Goal: Complete application form

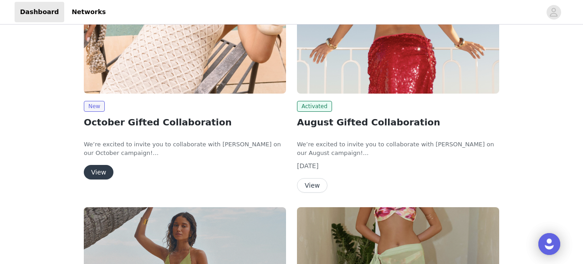
scroll to position [206, 0]
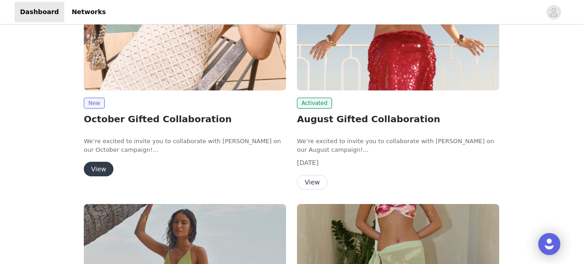
click at [97, 167] on button "View" at bounding box center [99, 169] width 30 height 15
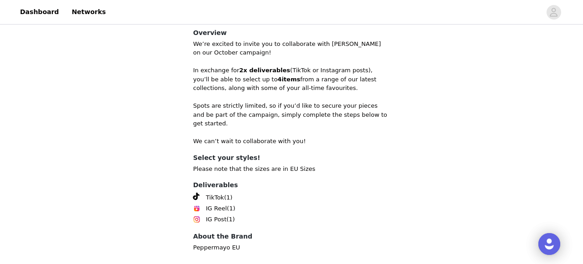
scroll to position [335, 0]
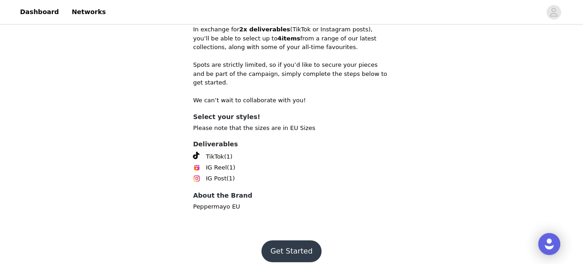
click at [290, 241] on button "Get Started" at bounding box center [291, 252] width 61 height 22
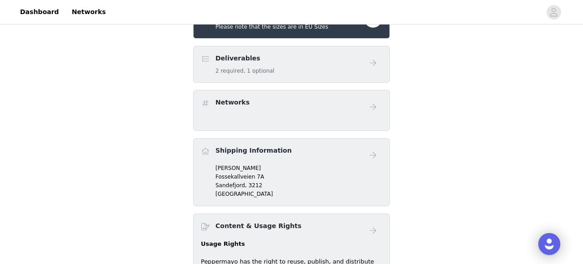
scroll to position [304, 0]
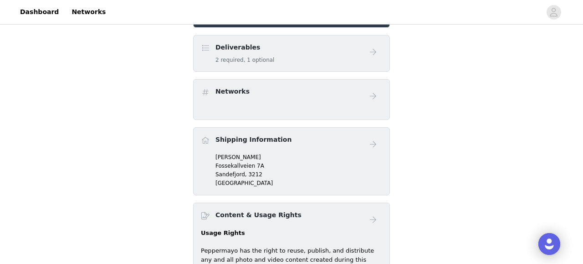
drag, startPoint x: 260, startPoint y: 151, endPoint x: 228, endPoint y: 168, distance: 36.0
click at [259, 151] on div "Shipping Information" at bounding box center [291, 144] width 181 height 18
click at [357, 142] on div "Shipping Information" at bounding box center [291, 144] width 181 height 18
drag, startPoint x: 207, startPoint y: 142, endPoint x: 218, endPoint y: 162, distance: 22.2
click at [207, 143] on span at bounding box center [205, 140] width 9 height 11
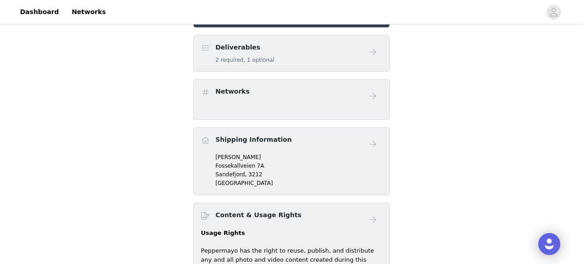
click at [221, 166] on p "Fossekallveien 7A" at bounding box center [298, 166] width 167 height 8
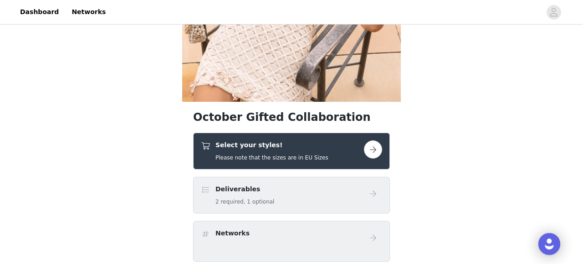
scroll to position [161, 0]
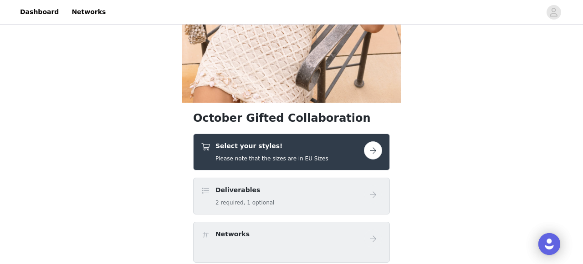
click at [239, 155] on h5 "Please note that the sizes are in EU Sizes" at bounding box center [271, 159] width 113 height 8
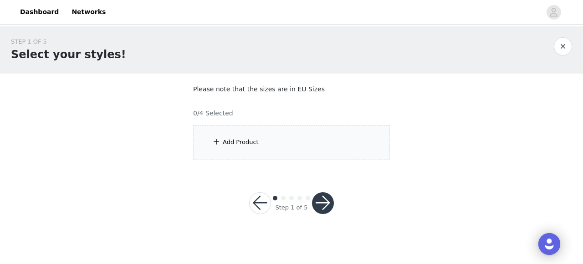
click at [269, 144] on div "Add Product" at bounding box center [291, 143] width 197 height 34
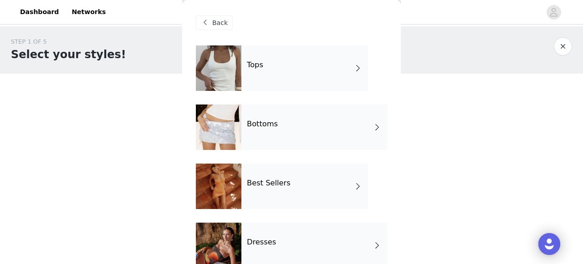
drag, startPoint x: 221, startPoint y: 20, endPoint x: 226, endPoint y: 20, distance: 5.0
click at [221, 20] on span "Back" at bounding box center [219, 23] width 15 height 10
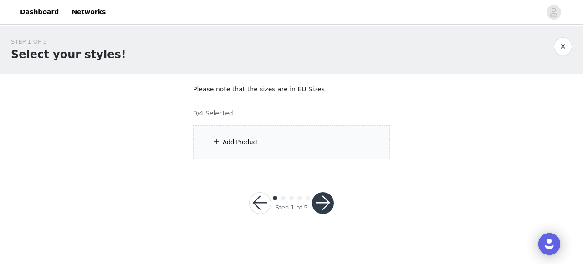
click at [278, 140] on div "Add Product" at bounding box center [291, 143] width 197 height 34
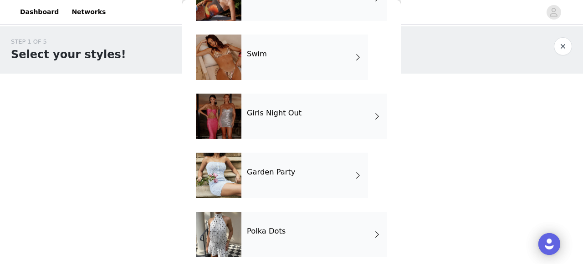
scroll to position [254, 0]
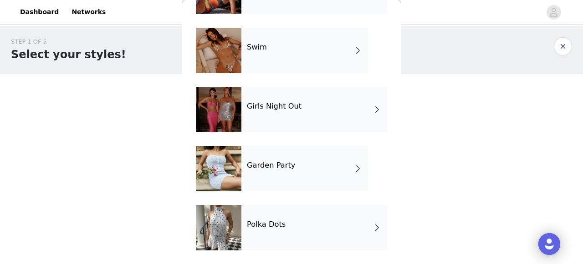
click at [277, 120] on div "Girls Night Out" at bounding box center [314, 110] width 146 height 46
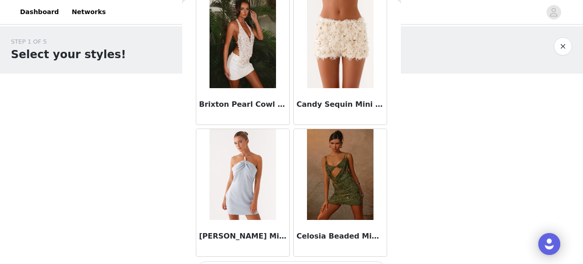
scroll to position [1128, 0]
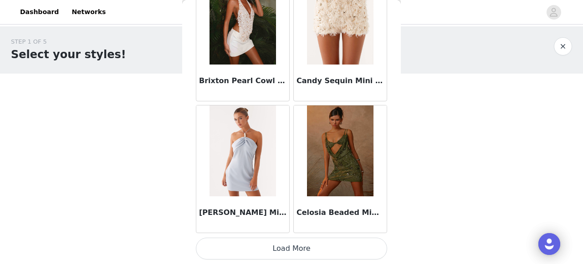
click at [287, 250] on button "Load More" at bounding box center [291, 249] width 191 height 22
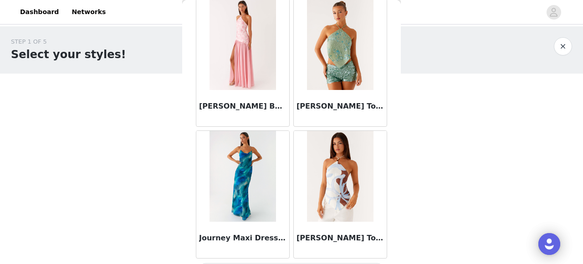
scroll to position [2448, 0]
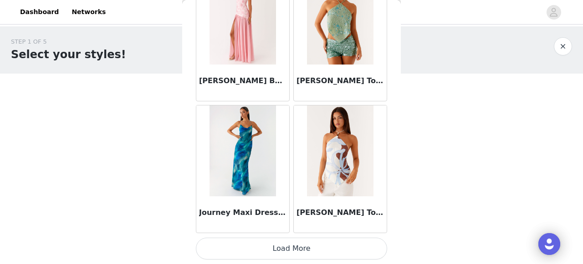
click at [309, 252] on button "Load More" at bounding box center [291, 249] width 191 height 22
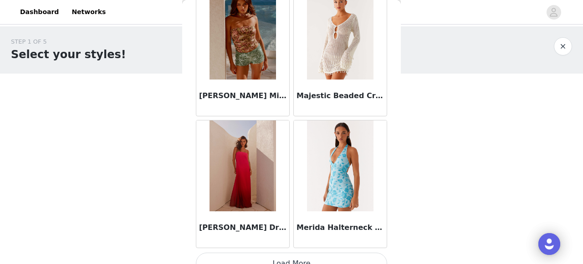
scroll to position [3769, 0]
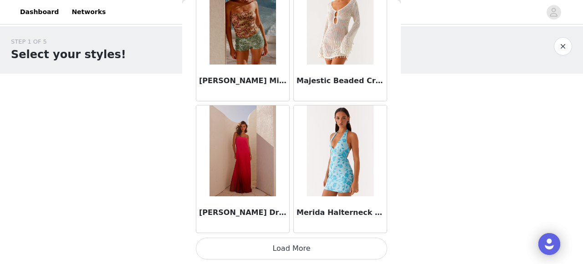
click at [294, 250] on button "Load More" at bounding box center [291, 249] width 191 height 22
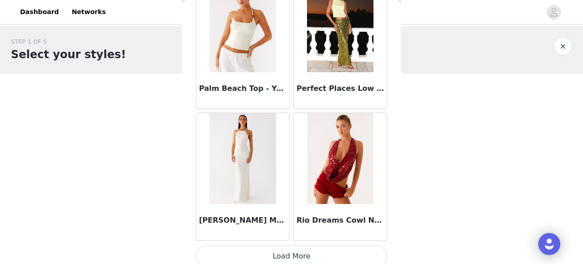
scroll to position [5089, 0]
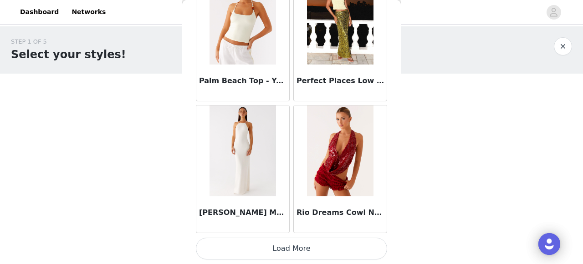
click at [309, 244] on button "Load More" at bounding box center [291, 249] width 191 height 22
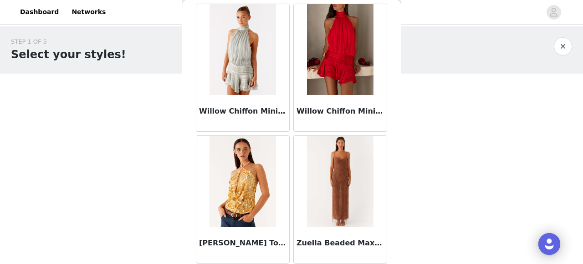
scroll to position [6379, 0]
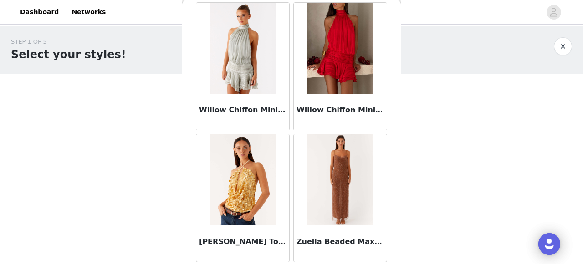
click at [470, 151] on div "STEP 1 OF 5 Select your styles! Please note that the sizes are in EU Sizes 0/4 …" at bounding box center [291, 98] width 583 height 144
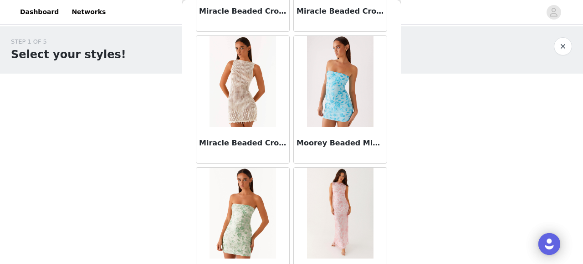
scroll to position [4092, 0]
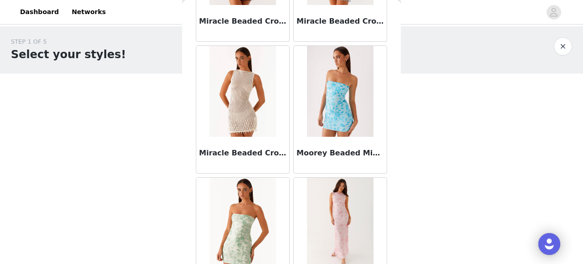
click at [564, 51] on button "button" at bounding box center [563, 46] width 18 height 18
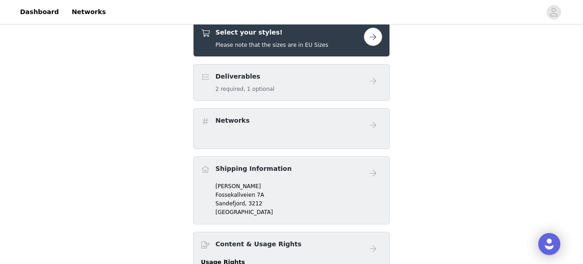
scroll to position [274, 0]
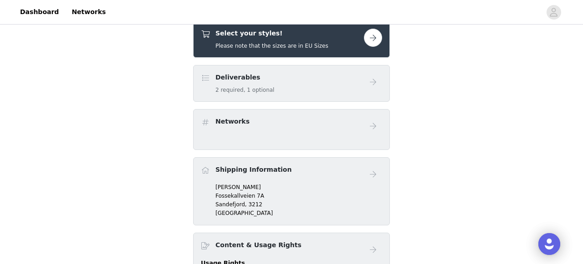
click at [275, 44] on h5 "Please note that the sizes are in EU Sizes" at bounding box center [271, 46] width 113 height 8
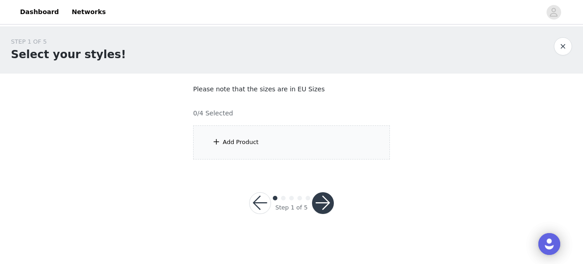
click at [246, 154] on div "Add Product" at bounding box center [291, 143] width 197 height 34
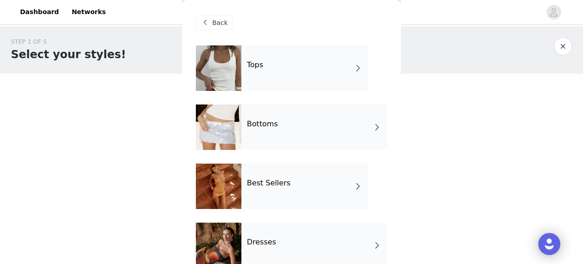
click at [269, 74] on div "Tops" at bounding box center [304, 69] width 127 height 46
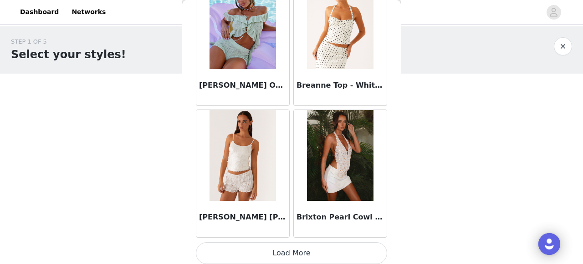
scroll to position [1128, 0]
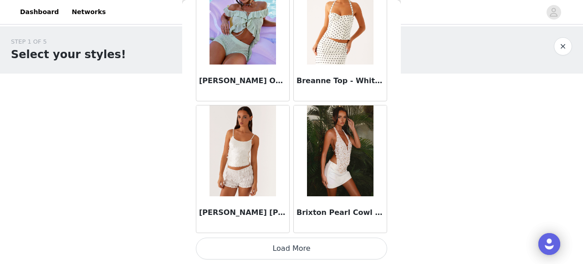
click at [304, 244] on button "Load More" at bounding box center [291, 249] width 191 height 22
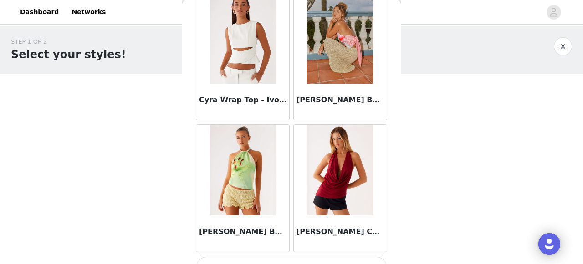
scroll to position [2448, 0]
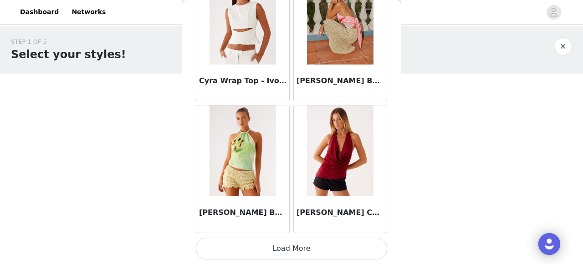
click at [358, 251] on button "Load More" at bounding box center [291, 249] width 191 height 22
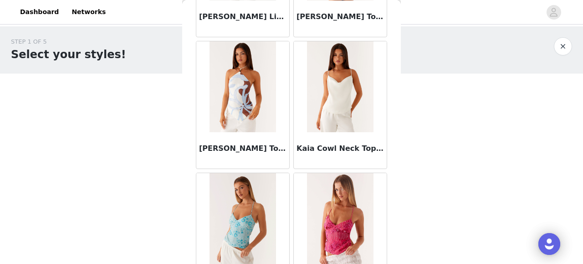
scroll to position [3769, 0]
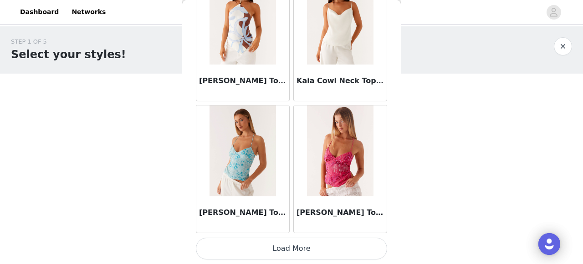
click at [299, 252] on button "Load More" at bounding box center [291, 249] width 191 height 22
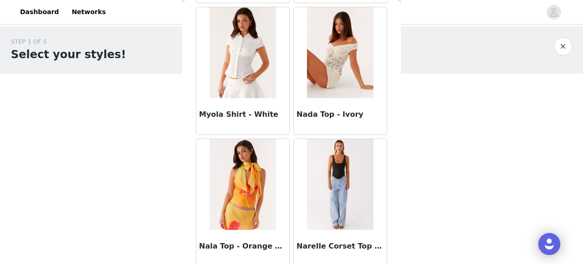
scroll to position [5089, 0]
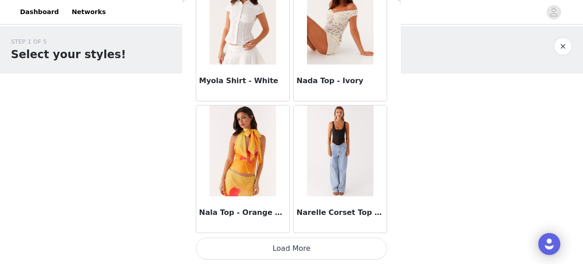
click at [309, 249] on button "Load More" at bounding box center [291, 249] width 191 height 22
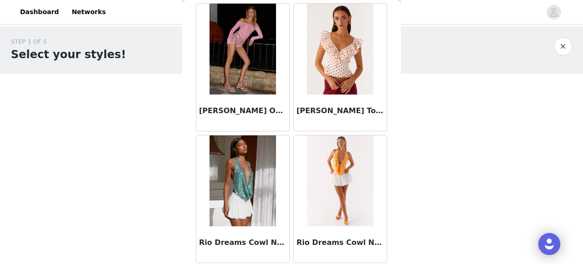
scroll to position [6409, 0]
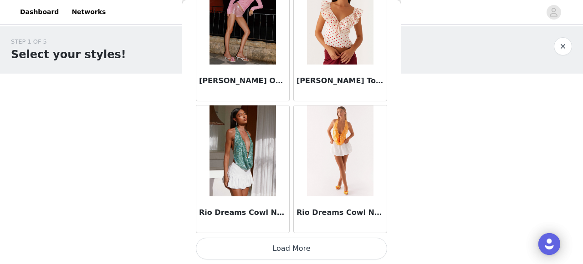
click at [312, 244] on button "Load More" at bounding box center [291, 249] width 191 height 22
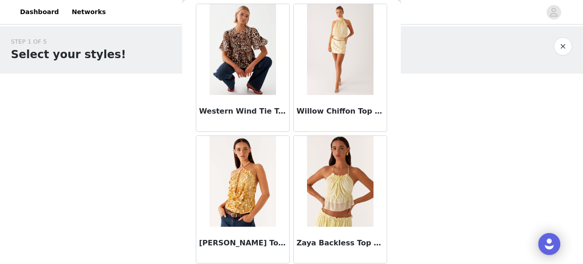
scroll to position [7729, 0]
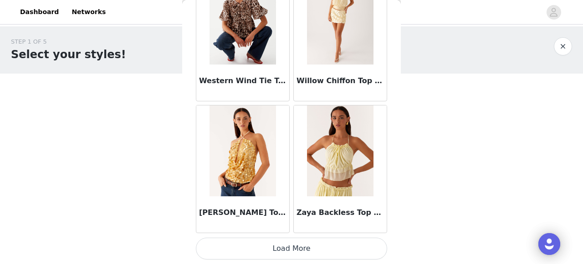
click at [308, 246] on button "Load More" at bounding box center [291, 249] width 191 height 22
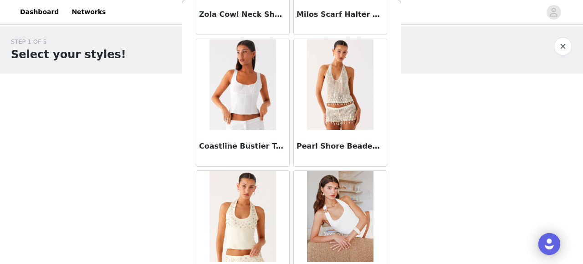
scroll to position [8096, 0]
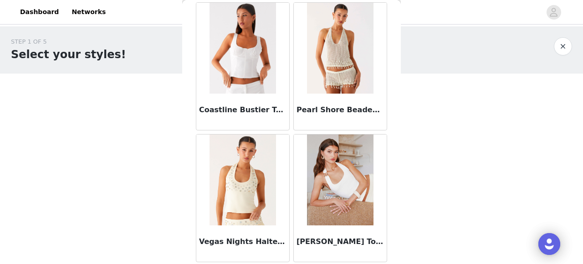
click at [441, 157] on div "STEP 1 OF 5 Select your styles! Please note that the sizes are in EU Sizes 0/4 …" at bounding box center [291, 98] width 583 height 144
click at [448, 114] on div "STEP 1 OF 5 Select your styles! Please note that the sizes are in EU Sizes 0/4 …" at bounding box center [291, 98] width 583 height 144
click at [564, 41] on button "button" at bounding box center [563, 46] width 18 height 18
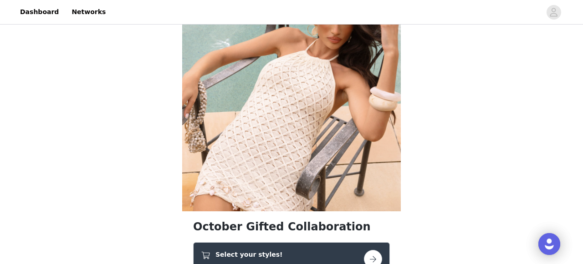
scroll to position [231, 0]
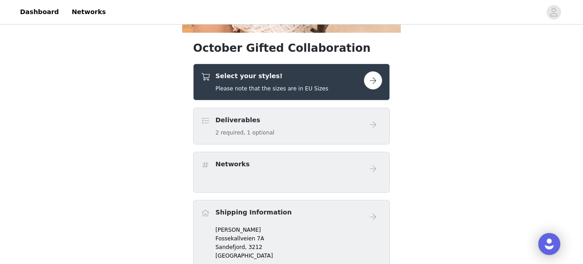
click at [273, 81] on div "Select your styles! Please note that the sizes are in EU Sizes" at bounding box center [271, 81] width 113 height 21
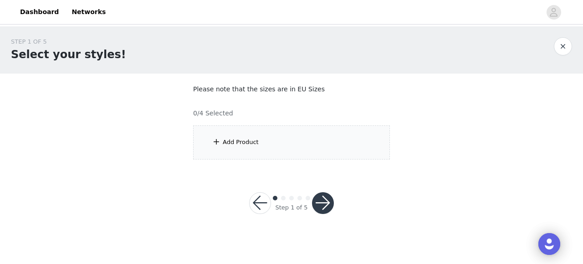
click at [295, 132] on div "Add Product" at bounding box center [291, 143] width 197 height 34
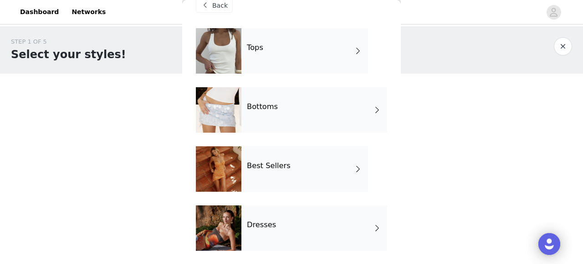
scroll to position [15, 0]
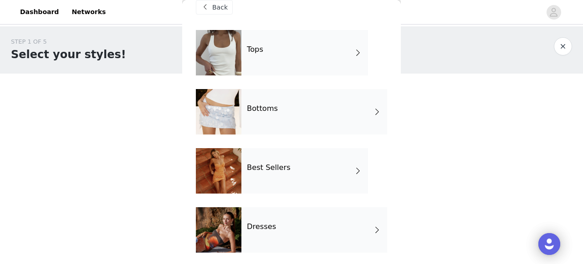
click at [290, 115] on div "Bottoms" at bounding box center [314, 112] width 146 height 46
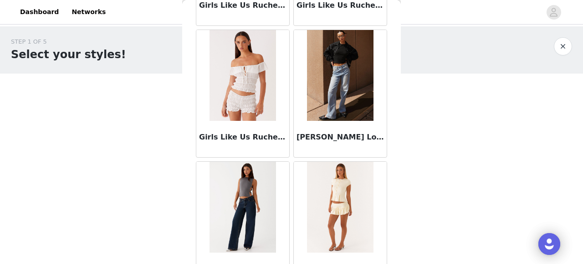
scroll to position [1128, 0]
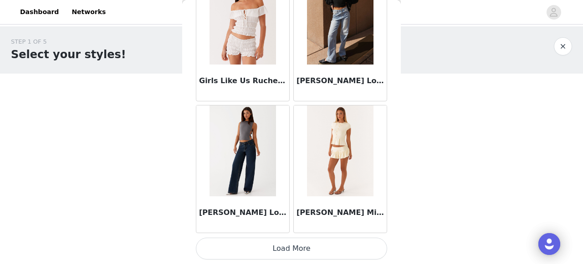
click at [306, 249] on button "Load More" at bounding box center [291, 249] width 191 height 22
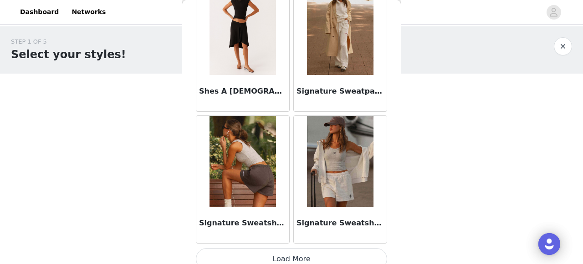
scroll to position [2448, 0]
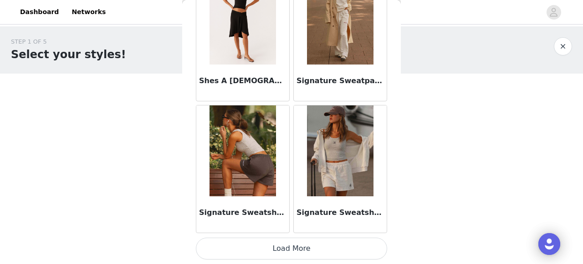
click at [312, 249] on button "Load More" at bounding box center [291, 249] width 191 height 22
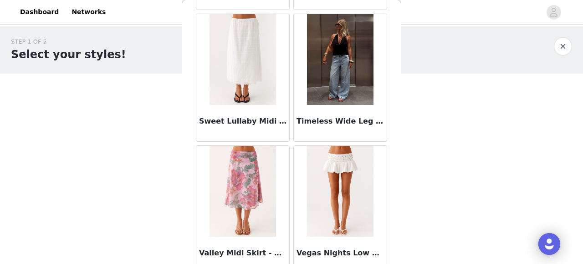
scroll to position [2783, 0]
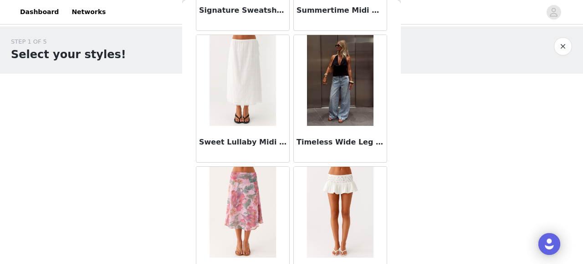
click at [561, 40] on button "button" at bounding box center [563, 46] width 18 height 18
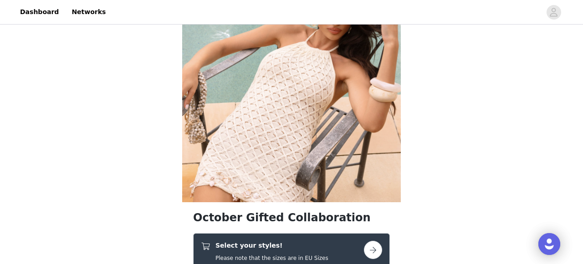
scroll to position [252, 0]
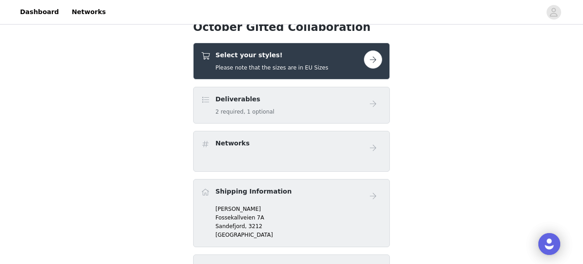
click at [293, 57] on h4 "Select your styles!" at bounding box center [271, 56] width 113 height 10
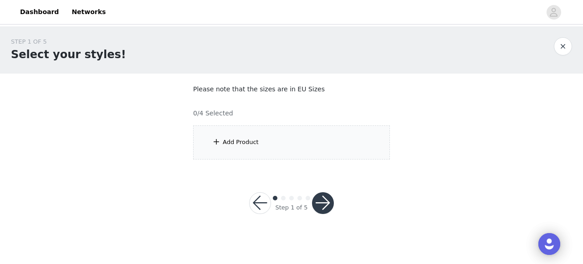
click at [297, 143] on div "Add Product" at bounding box center [291, 143] width 197 height 34
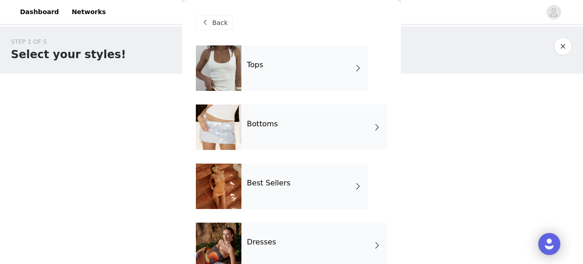
click at [293, 183] on div "Best Sellers" at bounding box center [304, 187] width 127 height 46
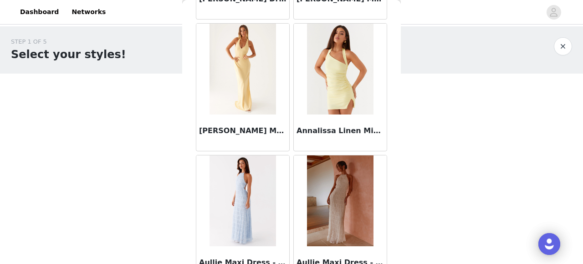
scroll to position [1128, 0]
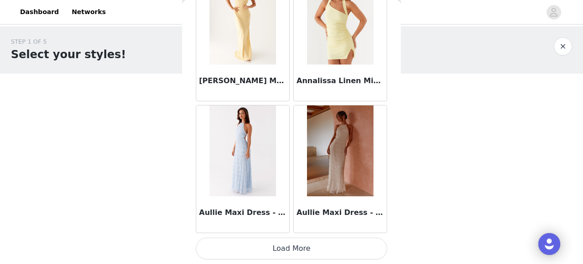
click at [289, 239] on button "Load More" at bounding box center [291, 249] width 191 height 22
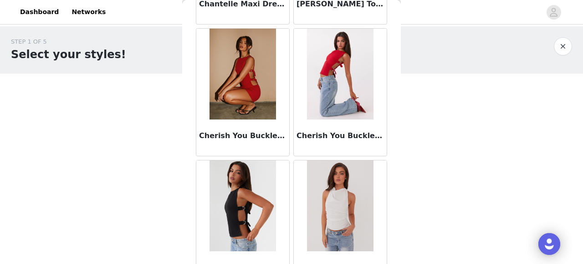
scroll to position [2448, 0]
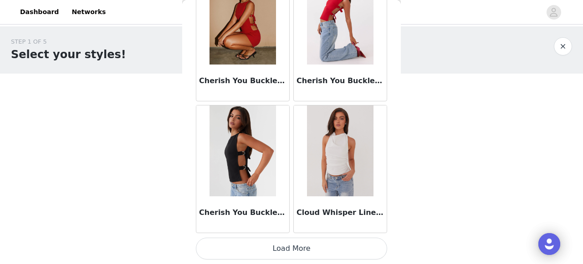
click at [304, 242] on button "Load More" at bounding box center [291, 249] width 191 height 22
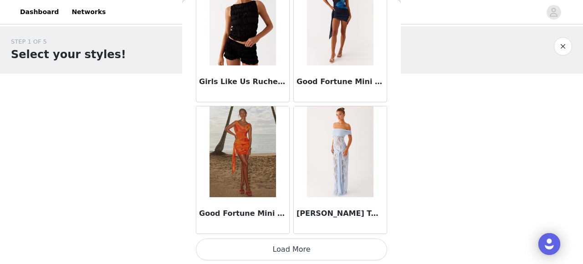
scroll to position [3769, 0]
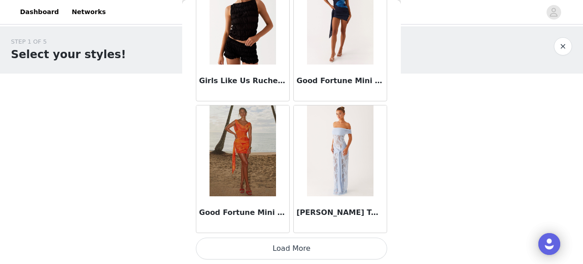
click at [279, 253] on button "Load More" at bounding box center [291, 249] width 191 height 22
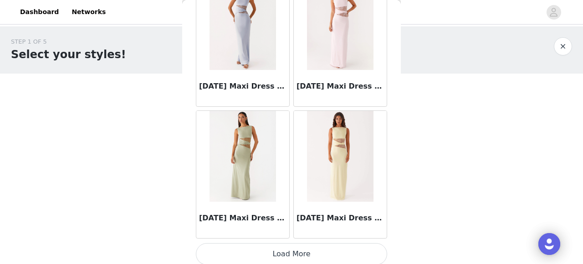
scroll to position [5089, 0]
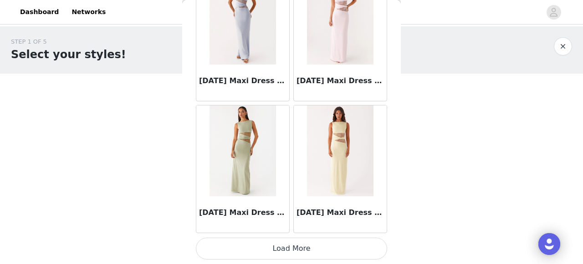
click at [302, 253] on button "Load More" at bounding box center [291, 249] width 191 height 22
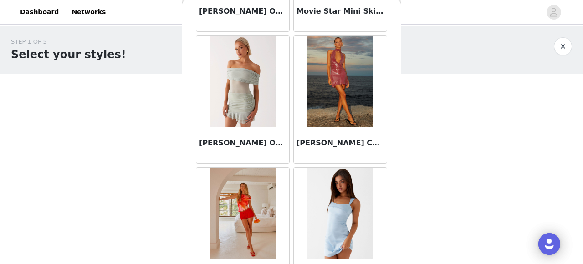
scroll to position [6409, 0]
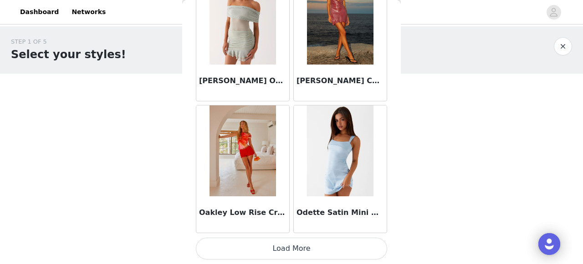
click at [295, 244] on button "Load More" at bounding box center [291, 249] width 191 height 22
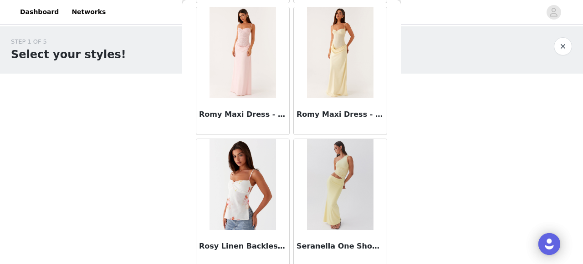
scroll to position [7729, 0]
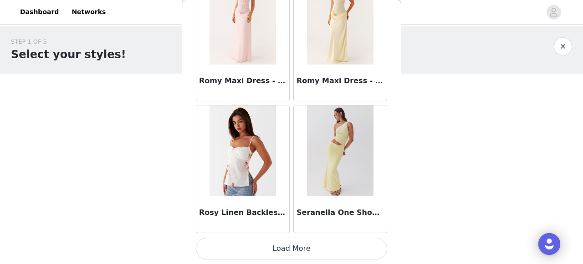
click at [311, 244] on button "Load More" at bounding box center [291, 249] width 191 height 22
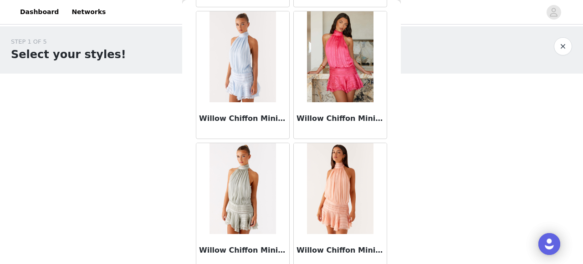
scroll to position [9049, 0]
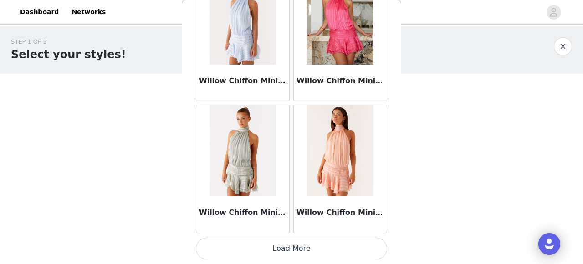
click at [303, 254] on button "Load More" at bounding box center [291, 249] width 191 height 22
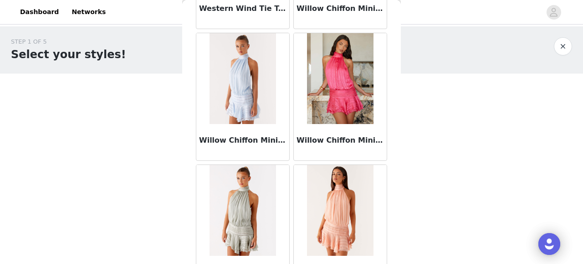
scroll to position [8965, 0]
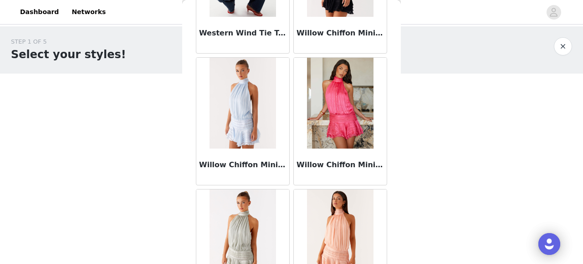
click at [558, 47] on button "button" at bounding box center [563, 46] width 18 height 18
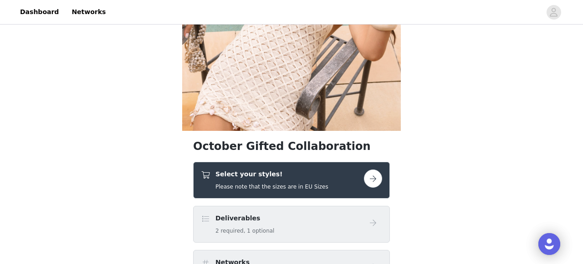
scroll to position [135, 0]
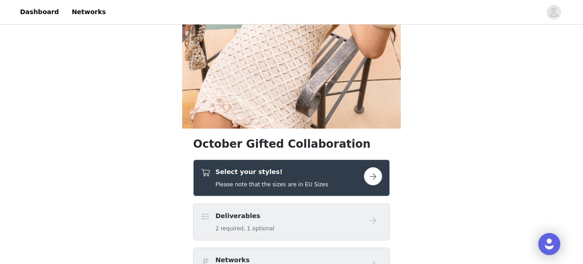
click at [264, 173] on h4 "Select your styles!" at bounding box center [271, 173] width 113 height 10
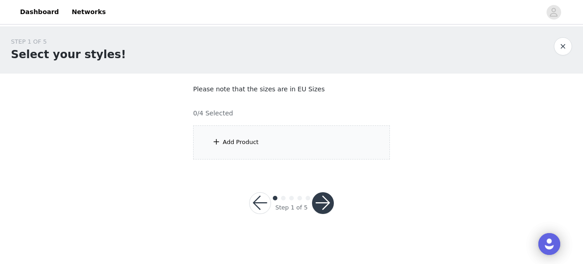
click at [276, 152] on div "Add Product" at bounding box center [291, 143] width 197 height 34
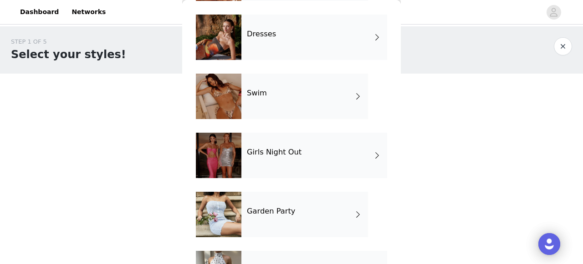
scroll to position [206, 0]
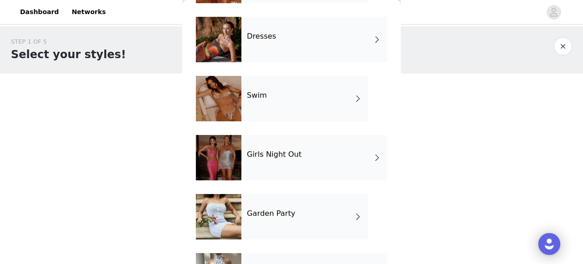
click at [277, 50] on div "Dresses" at bounding box center [314, 40] width 146 height 46
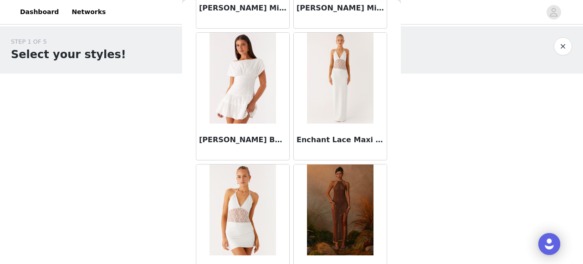
scroll to position [1128, 0]
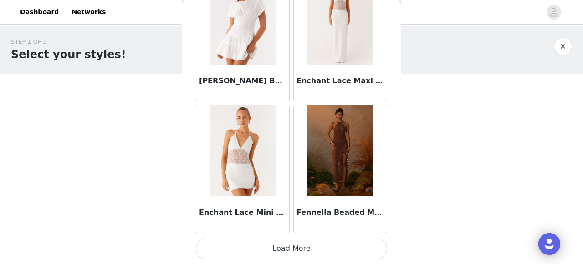
click at [297, 242] on button "Load More" at bounding box center [291, 249] width 191 height 22
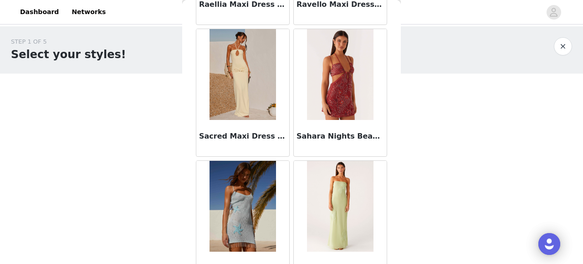
scroll to position [2448, 0]
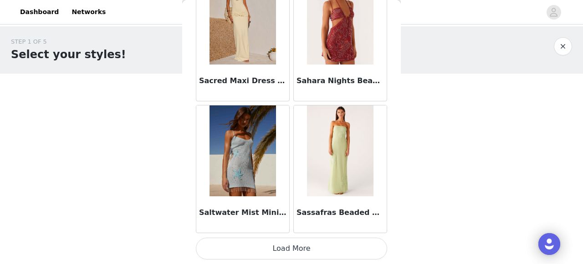
click at [301, 247] on button "Load More" at bounding box center [291, 249] width 191 height 22
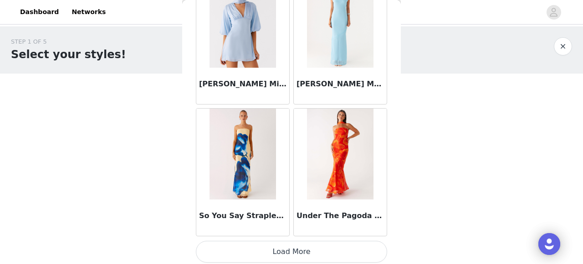
scroll to position [3769, 0]
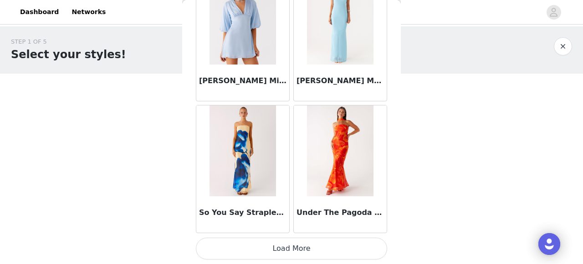
click at [303, 243] on button "Load More" at bounding box center [291, 249] width 191 height 22
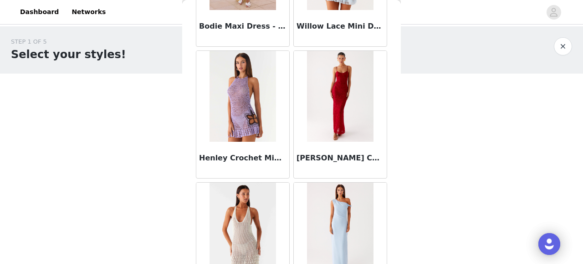
scroll to position [4084, 0]
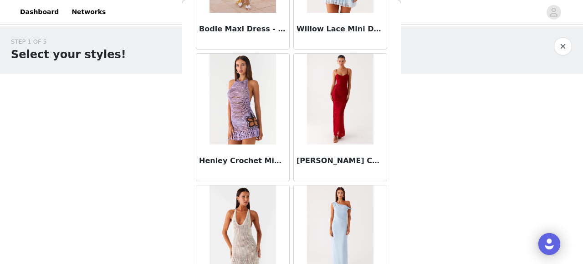
click at [558, 46] on button "button" at bounding box center [563, 46] width 18 height 18
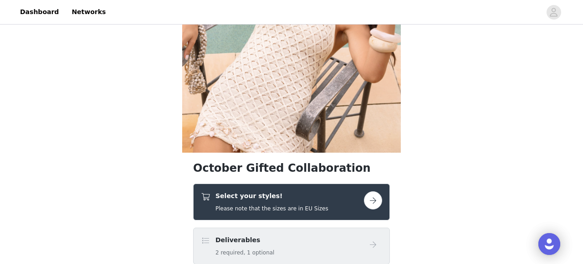
scroll to position [138, 0]
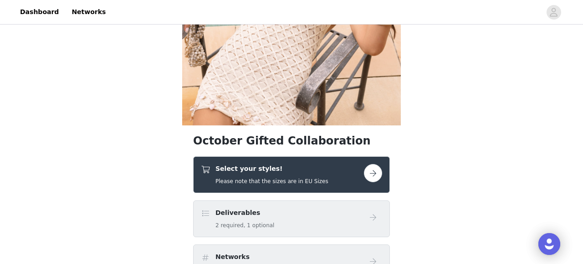
click at [306, 174] on div "Select your styles! Please note that the sizes are in EU Sizes" at bounding box center [271, 174] width 113 height 21
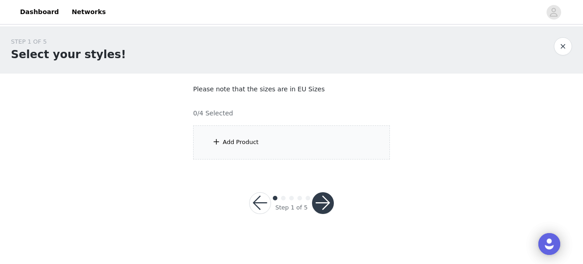
click at [288, 138] on div "Add Product" at bounding box center [291, 143] width 197 height 34
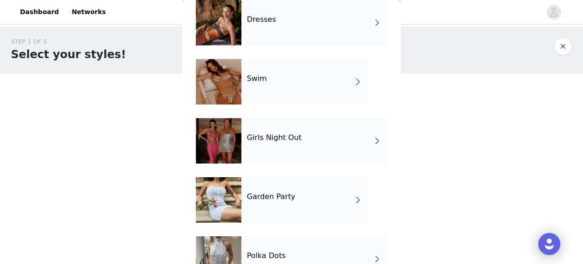
scroll to position [254, 0]
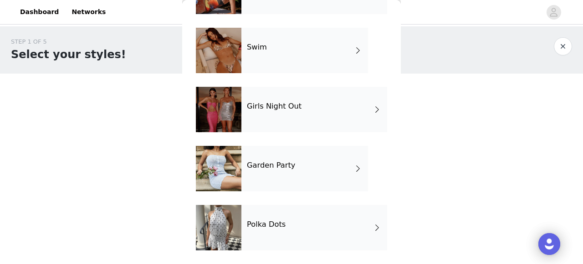
click at [326, 181] on div "Garden Party" at bounding box center [304, 169] width 127 height 46
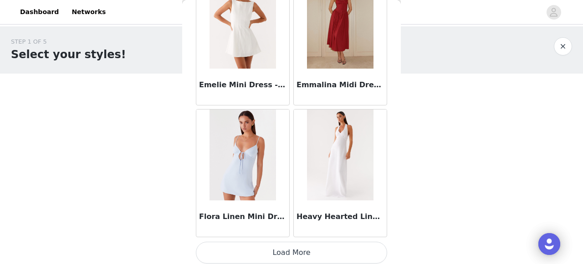
scroll to position [1128, 0]
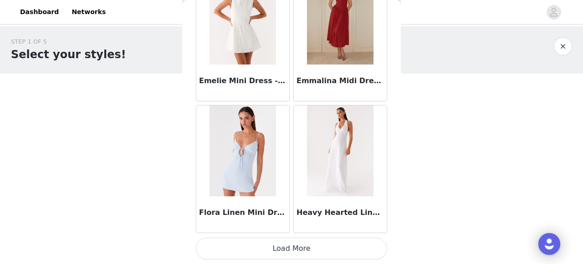
click at [299, 248] on button "Load More" at bounding box center [291, 249] width 191 height 22
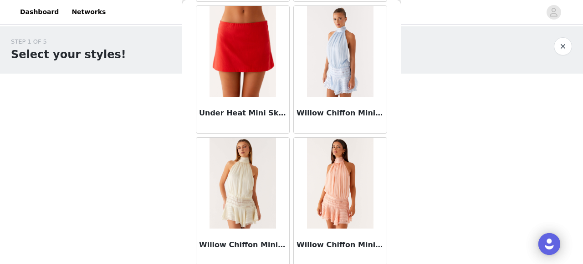
scroll to position [2419, 0]
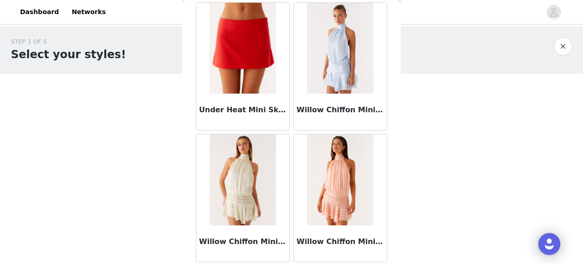
click at [558, 43] on button "button" at bounding box center [563, 46] width 18 height 18
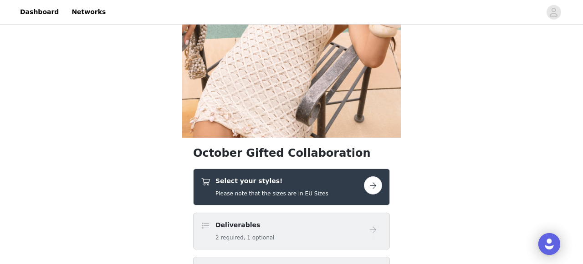
scroll to position [140, 0]
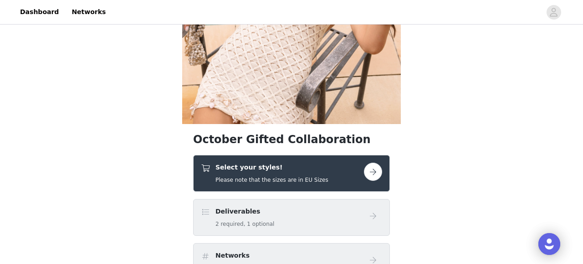
click at [310, 176] on h5 "Please note that the sizes are in EU Sizes" at bounding box center [271, 180] width 113 height 8
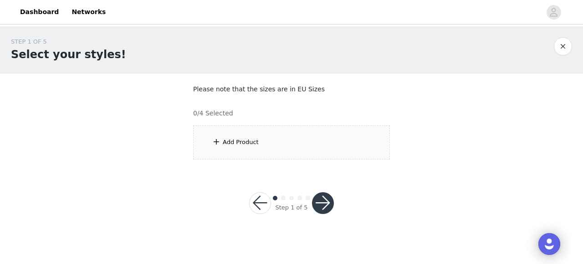
click at [292, 143] on div "Add Product" at bounding box center [291, 143] width 197 height 34
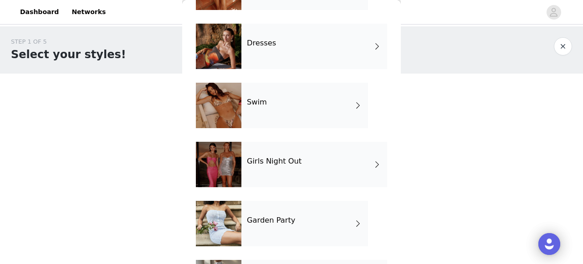
scroll to position [254, 0]
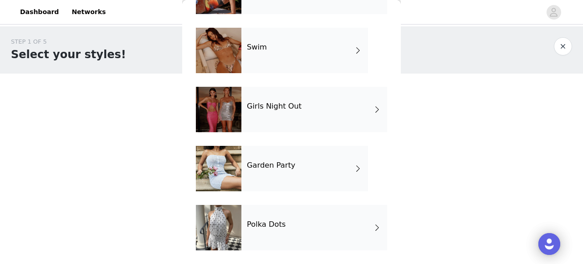
click at [279, 221] on h4 "Polka Dots" at bounding box center [266, 225] width 39 height 8
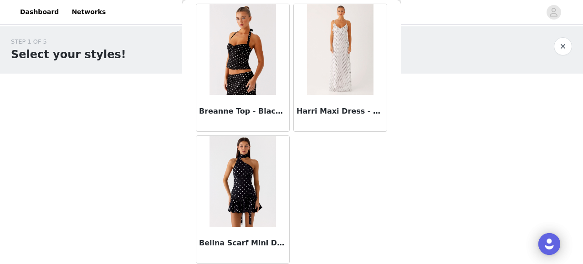
scroll to position [835, 0]
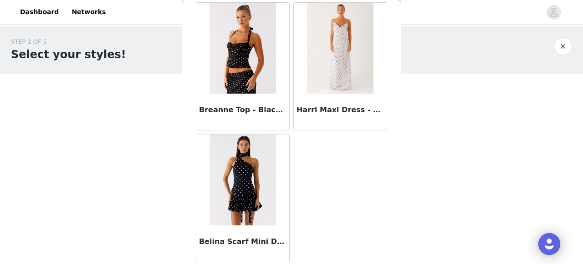
click at [464, 141] on div "STEP 1 OF 5 Select your styles! Please note that the sizes are in EU Sizes 0/4 …" at bounding box center [291, 98] width 583 height 144
click at [559, 52] on button "button" at bounding box center [563, 46] width 18 height 18
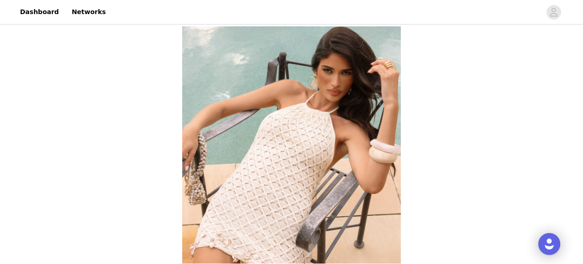
scroll to position [270, 0]
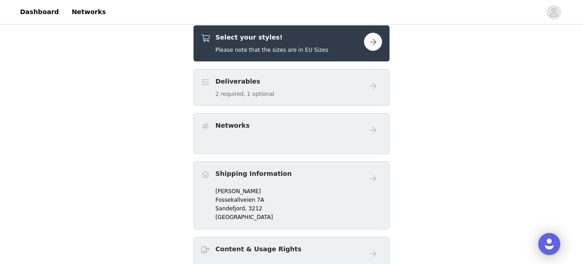
click at [320, 52] on h5 "Please note that the sizes are in EU Sizes" at bounding box center [271, 50] width 113 height 8
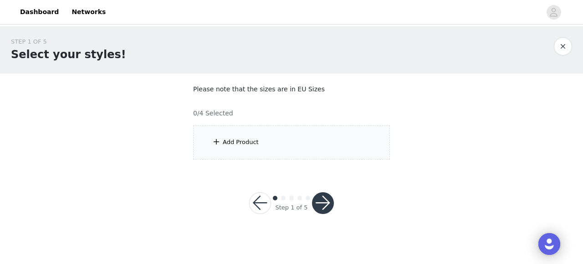
click at [287, 150] on div "Add Product" at bounding box center [291, 143] width 197 height 34
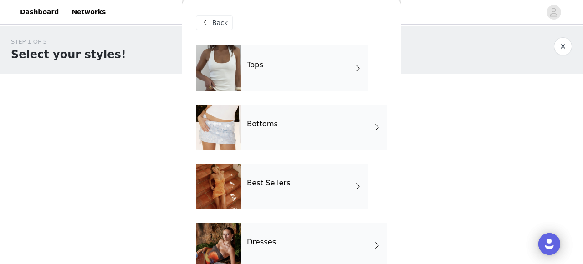
click at [285, 136] on div "Bottoms" at bounding box center [314, 128] width 146 height 46
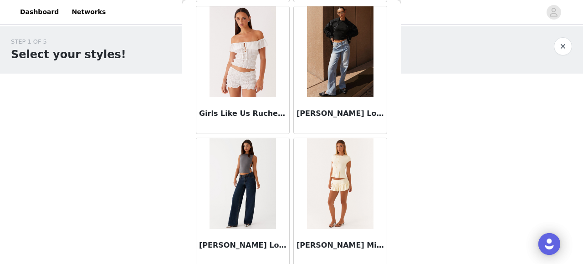
scroll to position [1128, 0]
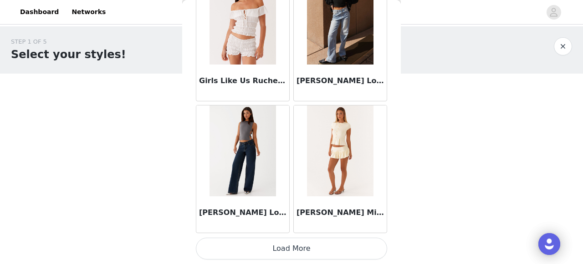
click at [313, 247] on button "Load More" at bounding box center [291, 249] width 191 height 22
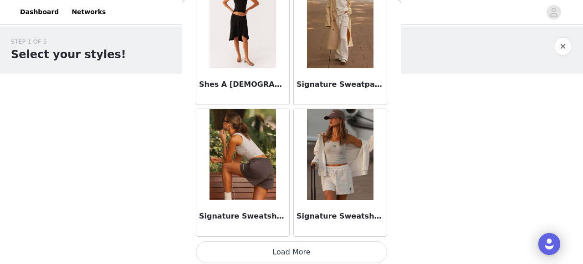
scroll to position [2448, 0]
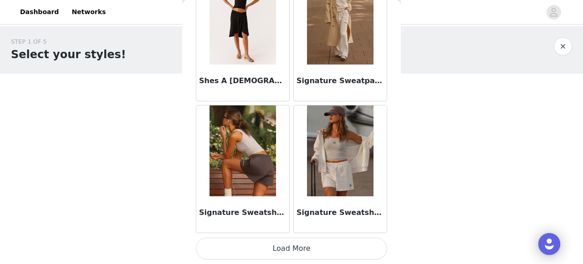
click at [315, 246] on button "Load More" at bounding box center [291, 249] width 191 height 22
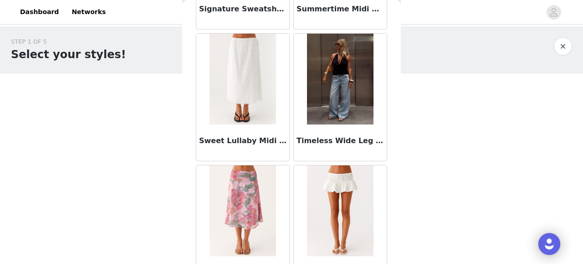
scroll to position [2785, 0]
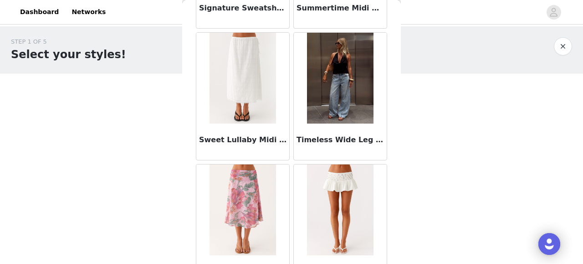
click at [353, 94] on img at bounding box center [340, 78] width 66 height 91
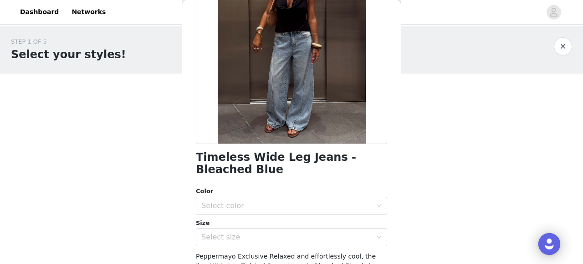
scroll to position [156, 0]
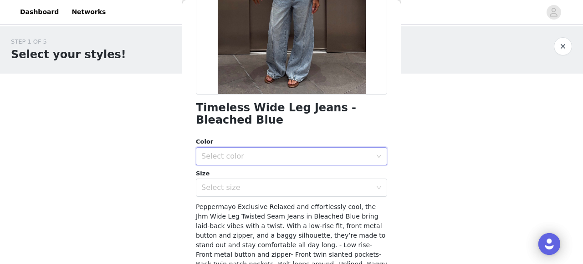
click at [265, 149] on div "Select color" at bounding box center [288, 156] width 174 height 17
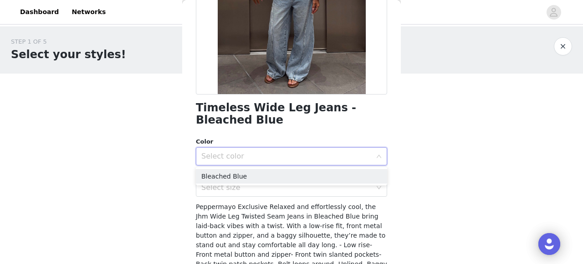
click at [262, 168] on ul "Bleached Blue" at bounding box center [291, 177] width 191 height 18
click at [266, 173] on li "Bleached Blue" at bounding box center [291, 176] width 191 height 15
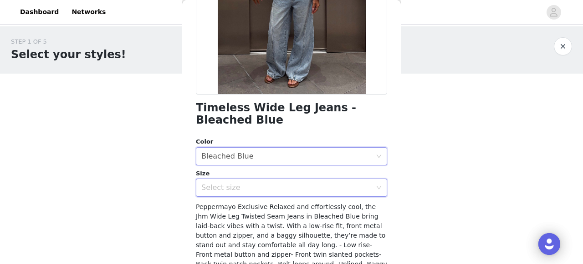
click at [269, 183] on div "Select size" at bounding box center [288, 187] width 174 height 17
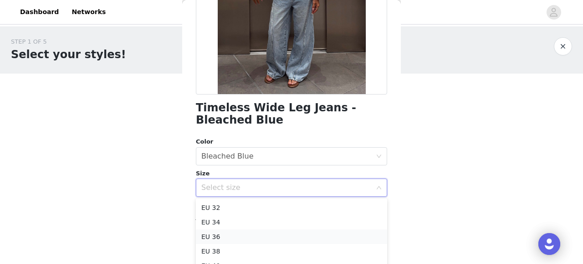
click at [238, 234] on li "EU 36" at bounding box center [291, 237] width 191 height 15
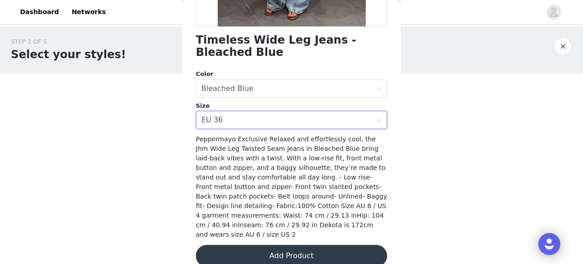
scroll to position [228, 0]
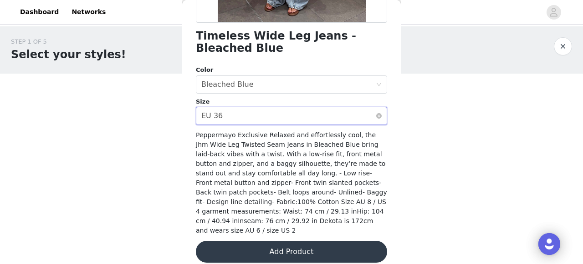
click at [264, 118] on div "Select size EU 36" at bounding box center [288, 115] width 174 height 17
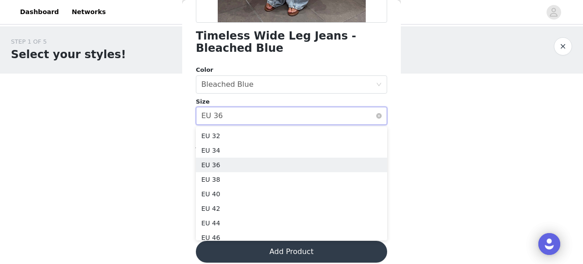
click at [264, 118] on div "Select size EU 36" at bounding box center [288, 115] width 174 height 17
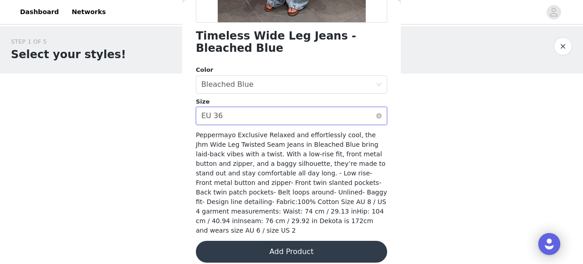
click at [262, 118] on div "Select size EU 36" at bounding box center [288, 115] width 174 height 17
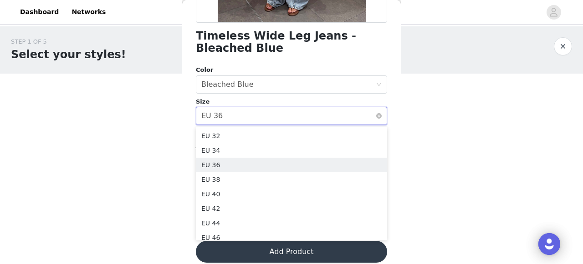
click at [262, 118] on div "Select size EU 36" at bounding box center [288, 115] width 174 height 17
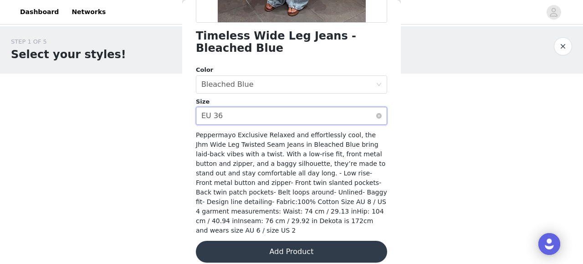
click at [275, 118] on div "Select size EU 36" at bounding box center [288, 115] width 174 height 17
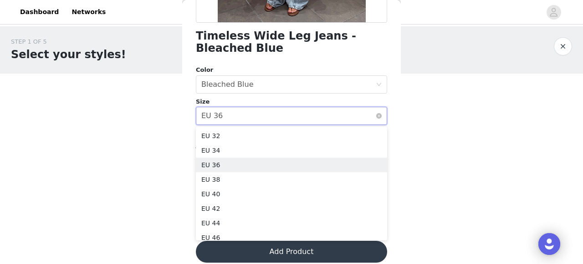
click at [275, 118] on div "Select size EU 36" at bounding box center [288, 115] width 174 height 17
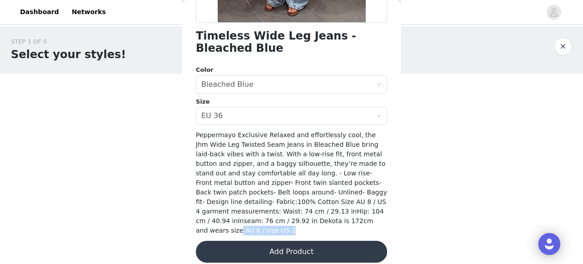
drag, startPoint x: 317, startPoint y: 221, endPoint x: 367, endPoint y: 223, distance: 50.1
click at [367, 223] on div "Peppermayo Exclusive Relaxed and effortlessly cool, the Jhm Wide Leg Twisted Se…" at bounding box center [291, 183] width 191 height 105
copy span "AU 6 / size US 2"
click at [297, 124] on div "Select size EU 36" at bounding box center [288, 115] width 174 height 17
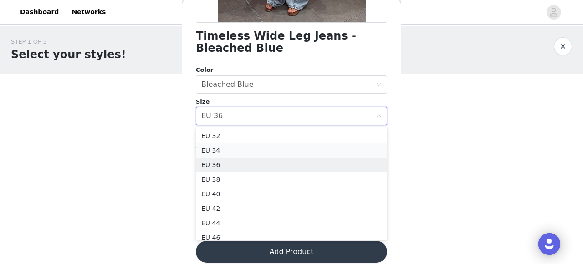
click at [274, 153] on li "EU 34" at bounding box center [291, 150] width 191 height 15
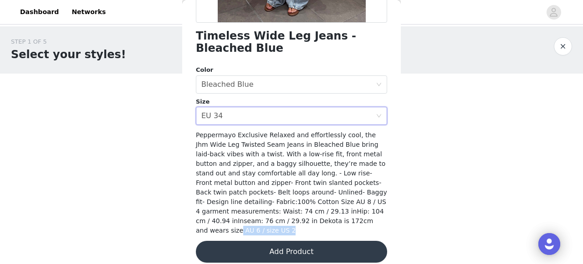
click at [293, 245] on button "Add Product" at bounding box center [291, 252] width 191 height 22
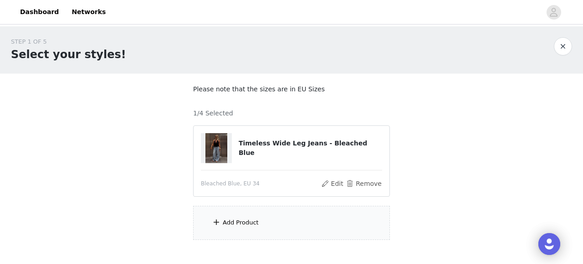
scroll to position [52, 0]
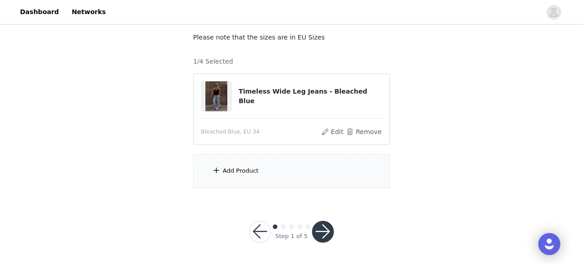
click at [274, 166] on div "Add Product" at bounding box center [291, 171] width 197 height 34
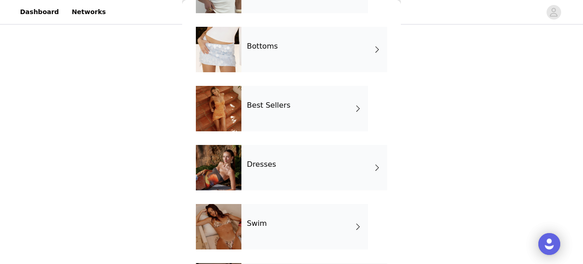
scroll to position [86, 0]
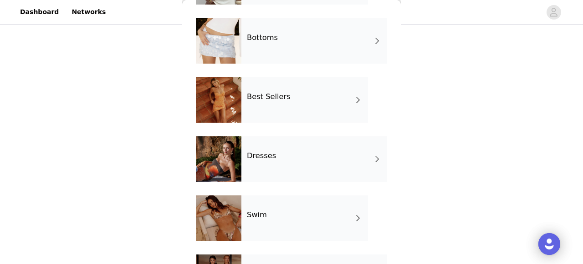
click at [281, 173] on div "Dresses" at bounding box center [314, 160] width 146 height 46
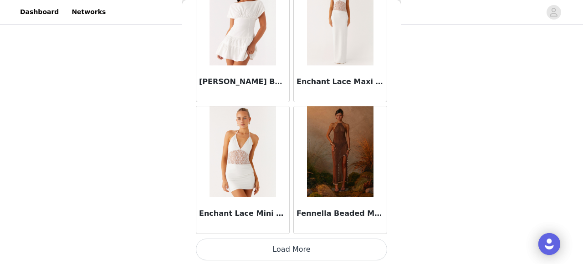
scroll to position [1128, 0]
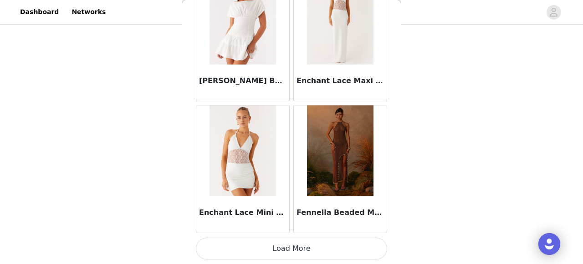
click at [311, 257] on button "Load More" at bounding box center [291, 249] width 191 height 22
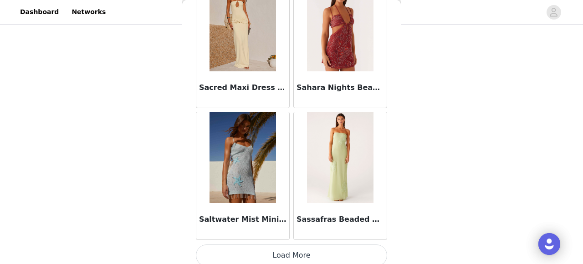
scroll to position [2448, 0]
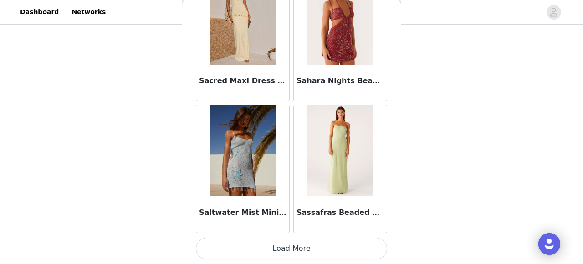
click at [294, 245] on button "Load More" at bounding box center [291, 249] width 191 height 22
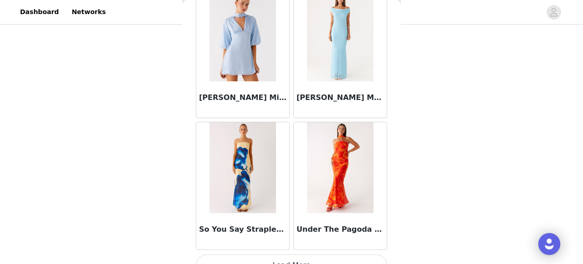
scroll to position [3769, 0]
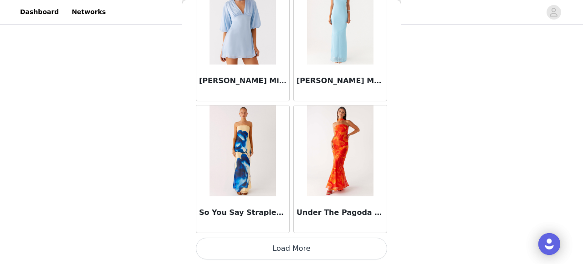
click at [315, 249] on button "Load More" at bounding box center [291, 249] width 191 height 22
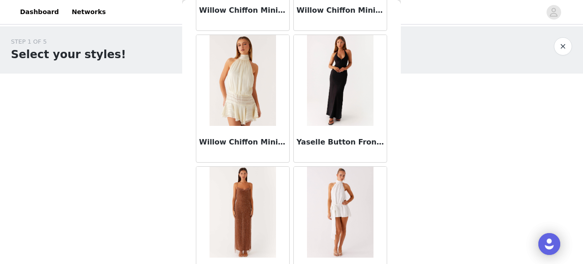
scroll to position [3296, 0]
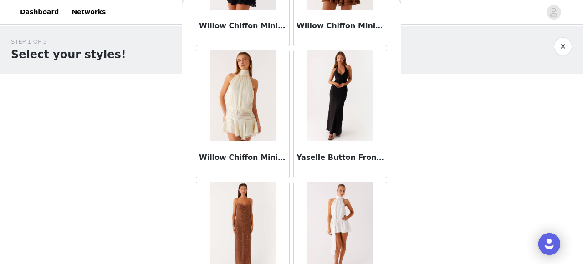
click at [565, 49] on button "button" at bounding box center [563, 46] width 18 height 18
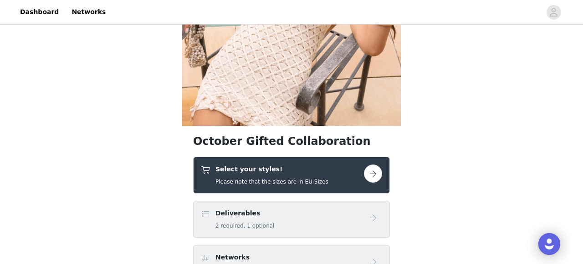
scroll to position [139, 0]
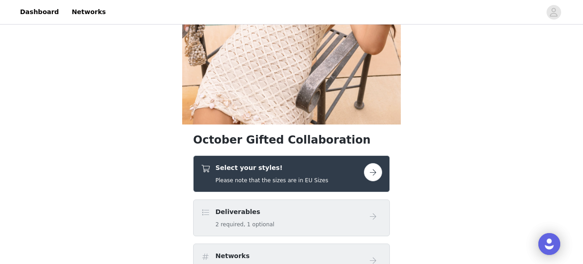
click at [302, 177] on h5 "Please note that the sizes are in EU Sizes" at bounding box center [271, 181] width 113 height 8
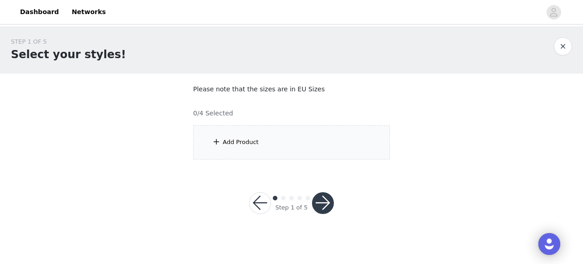
click at [282, 150] on div "Add Product" at bounding box center [291, 143] width 197 height 34
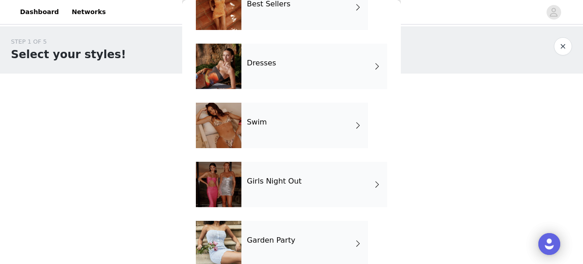
scroll to position [159, 0]
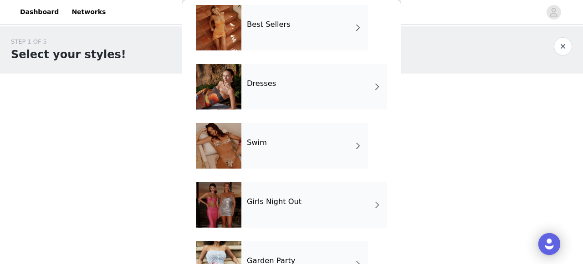
click at [276, 28] on h4 "Best Sellers" at bounding box center [269, 24] width 44 height 8
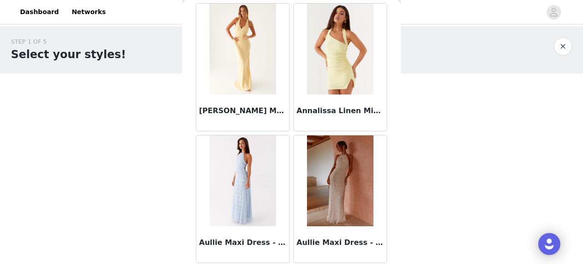
scroll to position [1128, 0]
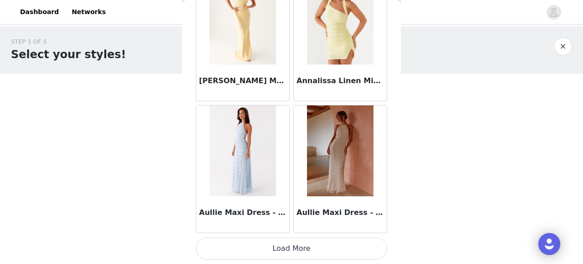
click at [310, 244] on button "Load More" at bounding box center [291, 249] width 191 height 22
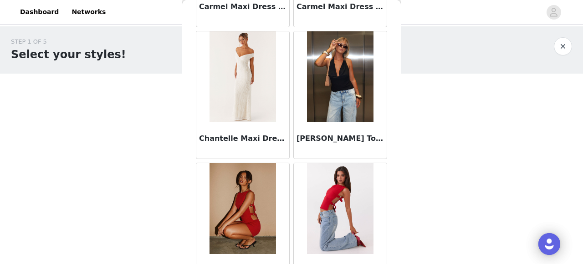
scroll to position [2262, 0]
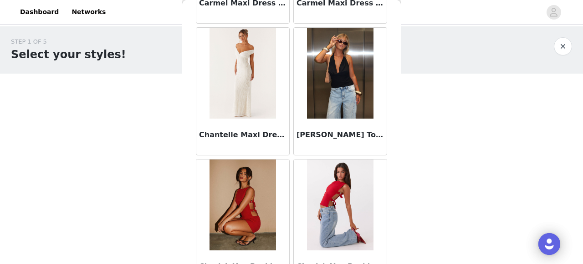
click at [345, 81] on img at bounding box center [340, 73] width 66 height 91
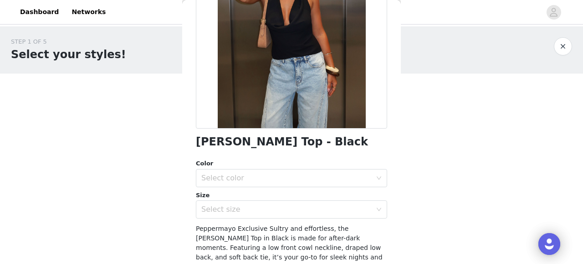
scroll to position [124, 0]
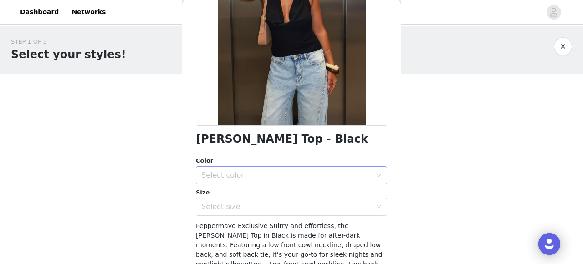
click at [284, 177] on div "Select color" at bounding box center [286, 175] width 170 height 9
click at [282, 192] on li "Black" at bounding box center [291, 195] width 191 height 15
click at [274, 209] on div "Select size" at bounding box center [286, 207] width 170 height 9
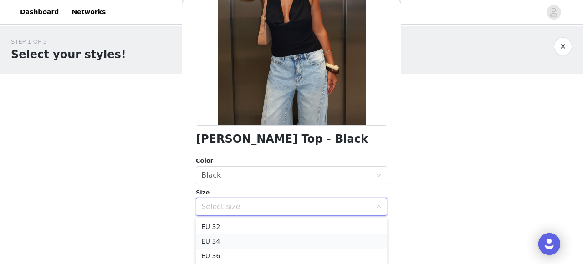
click at [251, 239] on li "EU 34" at bounding box center [291, 241] width 191 height 15
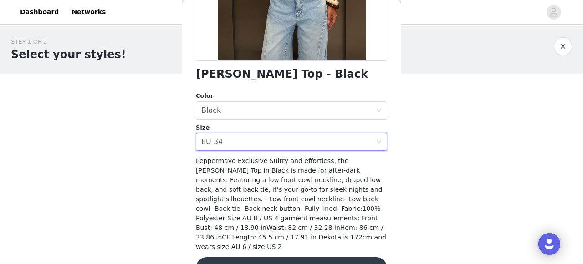
scroll to position [206, 0]
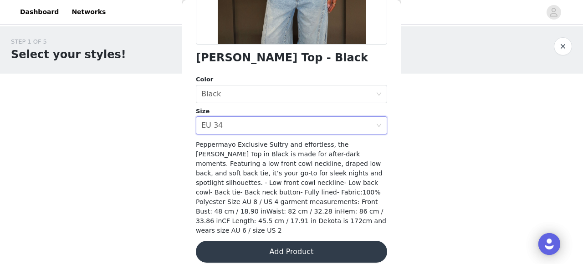
click at [287, 241] on button "Add Product" at bounding box center [291, 252] width 191 height 22
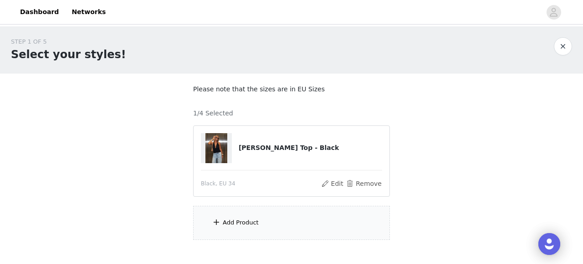
scroll to position [52, 0]
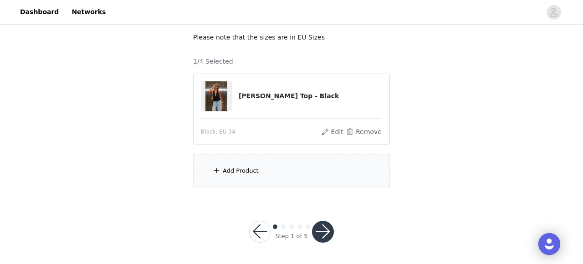
click at [263, 162] on div "Add Product" at bounding box center [291, 171] width 197 height 34
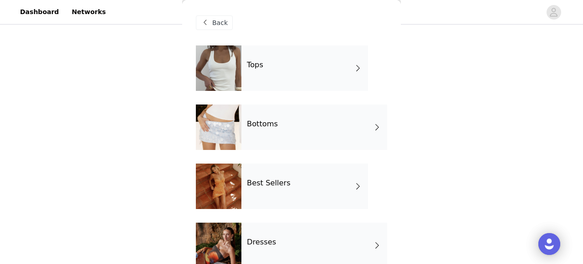
click at [327, 132] on div "Bottoms" at bounding box center [314, 128] width 146 height 46
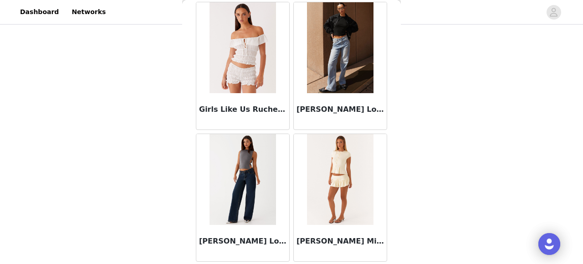
scroll to position [1128, 0]
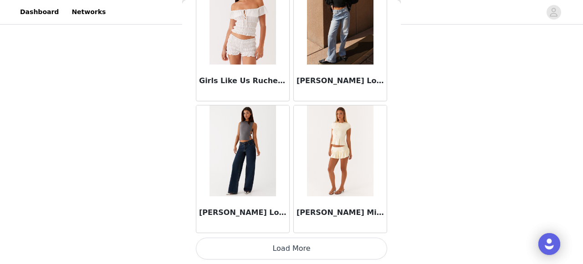
click at [309, 244] on button "Load More" at bounding box center [291, 249] width 191 height 22
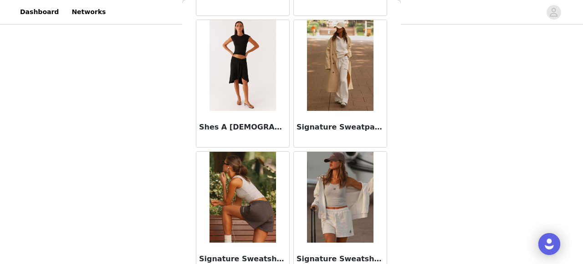
scroll to position [2448, 0]
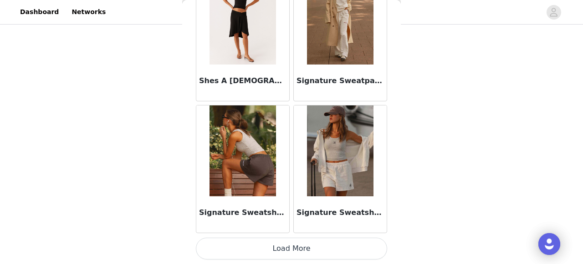
click at [300, 242] on button "Load More" at bounding box center [291, 249] width 191 height 22
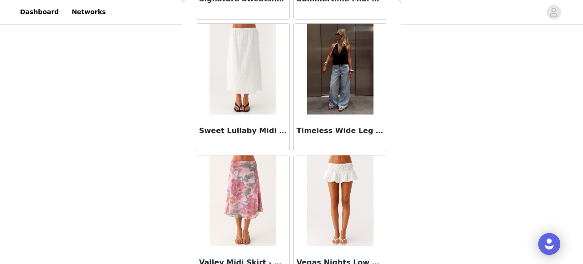
click at [336, 96] on img at bounding box center [340, 69] width 66 height 91
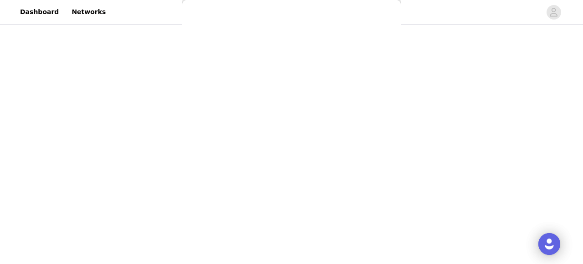
scroll to position [228, 0]
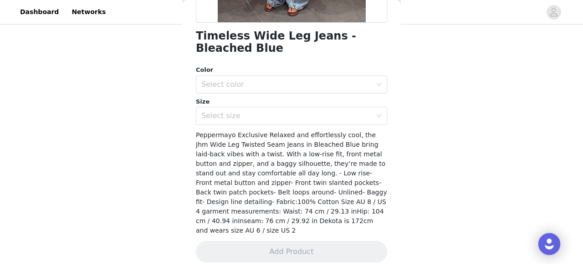
click at [282, 95] on div "Color Select color Size Select size" at bounding box center [291, 96] width 191 height 60
click at [262, 84] on div "Select color" at bounding box center [286, 84] width 170 height 9
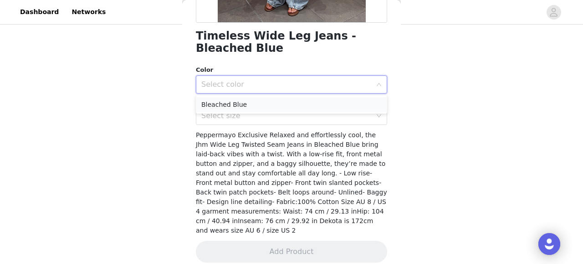
click at [260, 102] on li "Bleached Blue" at bounding box center [291, 104] width 191 height 15
click at [261, 121] on div "Select size" at bounding box center [288, 115] width 174 height 17
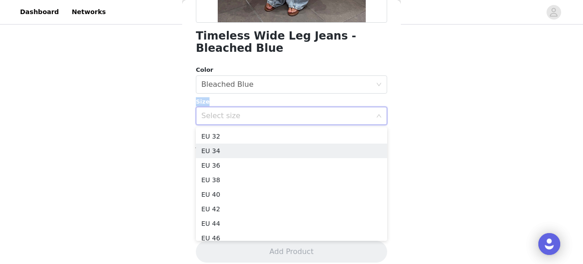
click at [259, 149] on li "EU 34" at bounding box center [291, 151] width 191 height 15
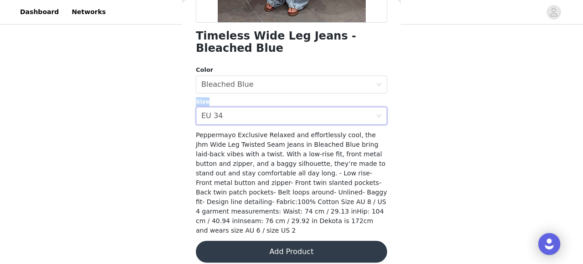
click at [274, 241] on button "Add Product" at bounding box center [291, 252] width 191 height 22
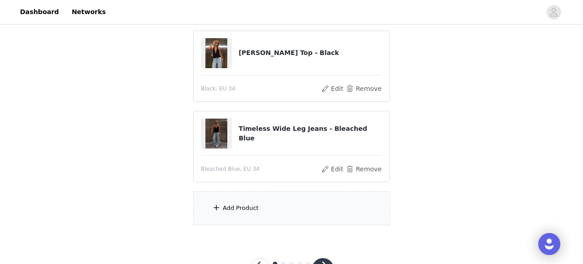
scroll to position [123, 0]
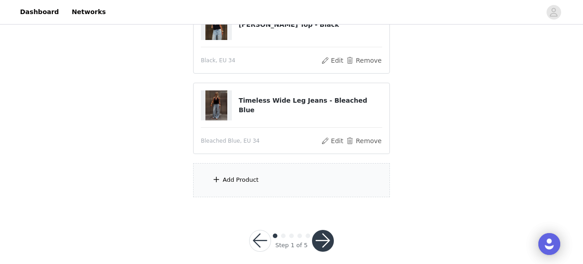
click at [262, 182] on div "Add Product" at bounding box center [291, 180] width 197 height 34
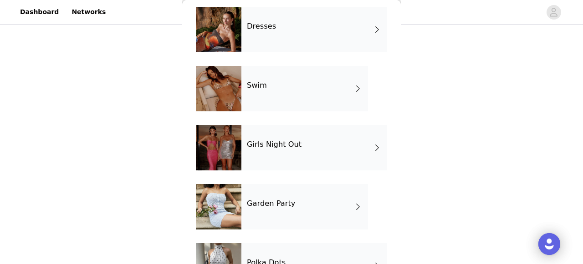
scroll to position [254, 0]
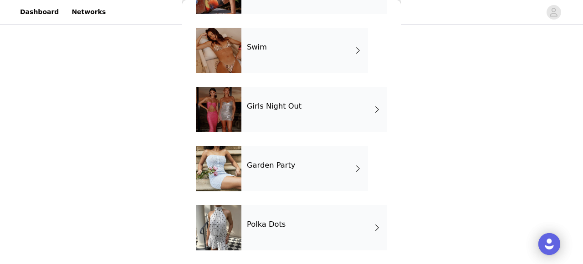
click at [277, 118] on div "Girls Night Out" at bounding box center [314, 110] width 146 height 46
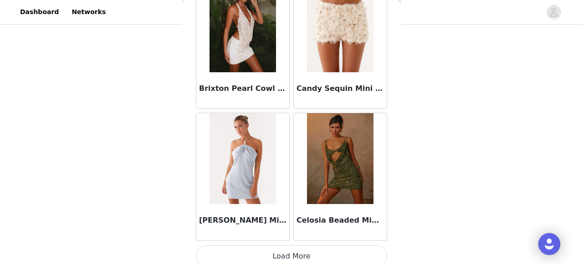
scroll to position [1128, 0]
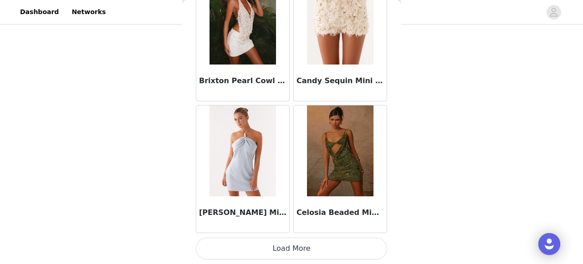
click at [293, 245] on button "Load More" at bounding box center [291, 249] width 191 height 22
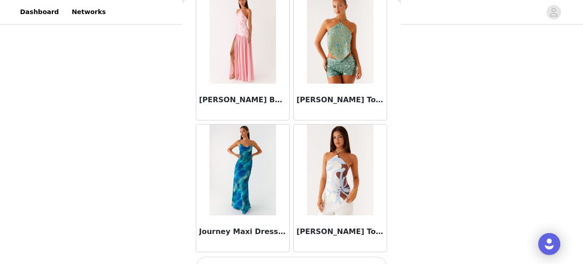
scroll to position [2448, 0]
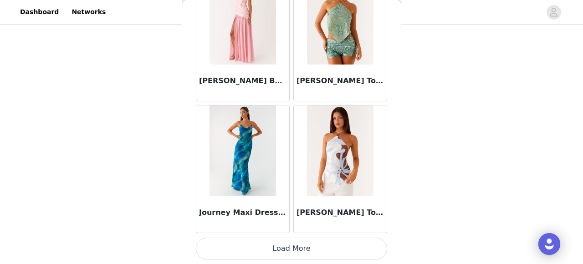
click at [292, 248] on button "Load More" at bounding box center [291, 249] width 191 height 22
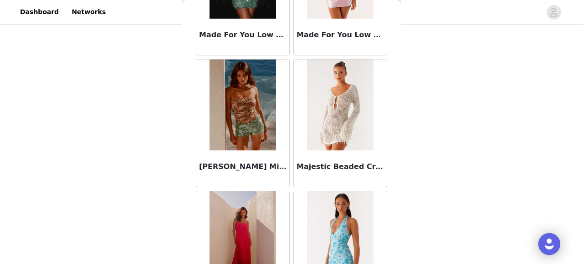
scroll to position [3769, 0]
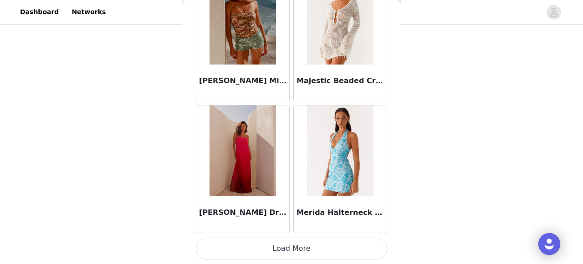
click at [302, 249] on button "Load More" at bounding box center [291, 249] width 191 height 22
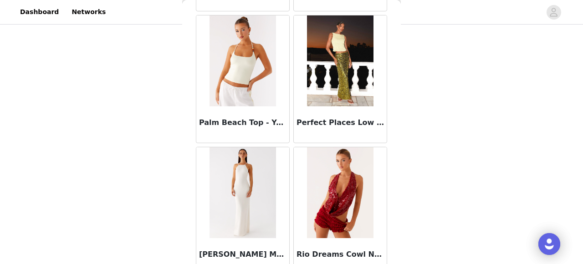
scroll to position [5089, 0]
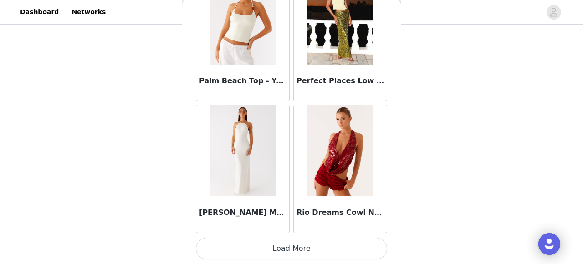
click at [308, 254] on button "Load More" at bounding box center [291, 249] width 191 height 22
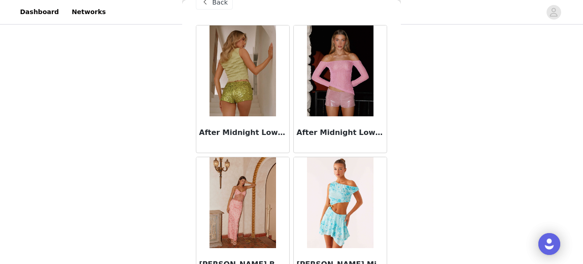
scroll to position [0, 0]
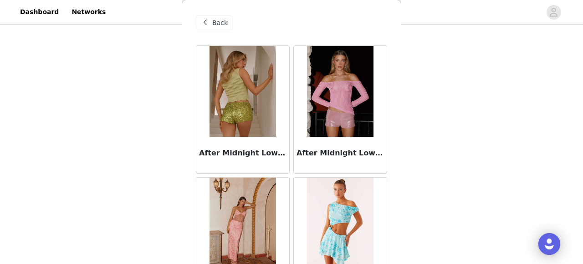
click at [220, 24] on span "Back" at bounding box center [219, 23] width 15 height 10
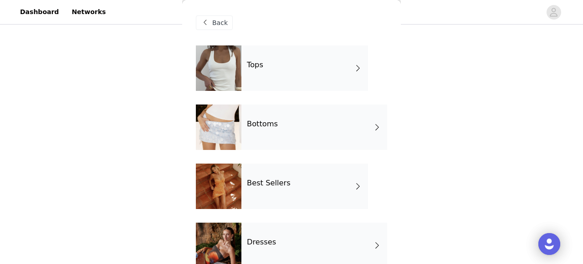
click at [270, 72] on div "Tops" at bounding box center [304, 69] width 127 height 46
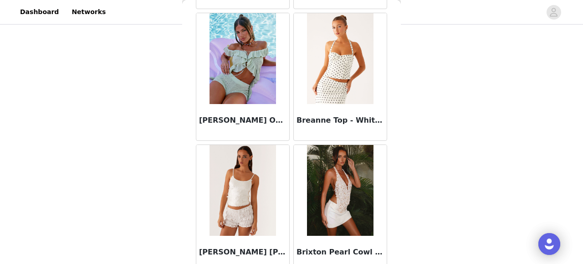
scroll to position [1128, 0]
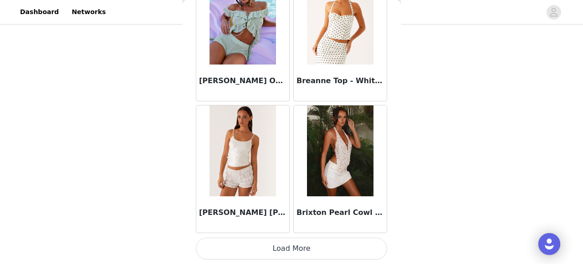
click at [304, 246] on button "Load More" at bounding box center [291, 249] width 191 height 22
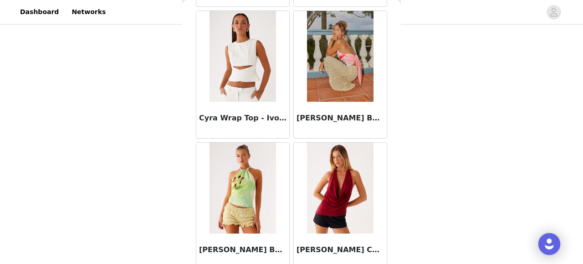
scroll to position [2448, 0]
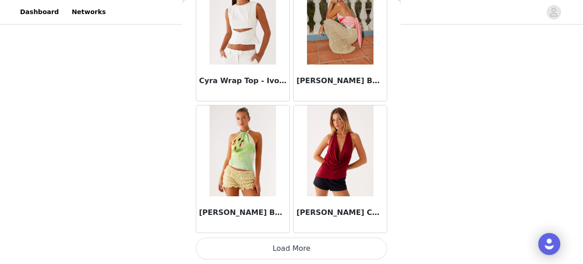
click at [341, 254] on button "Load More" at bounding box center [291, 249] width 191 height 22
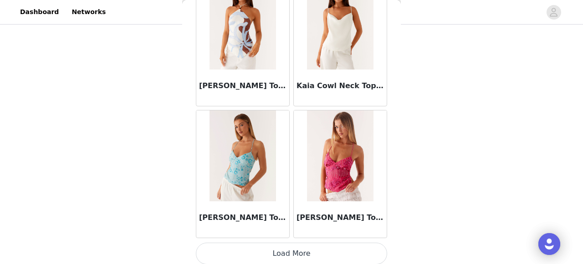
scroll to position [3769, 0]
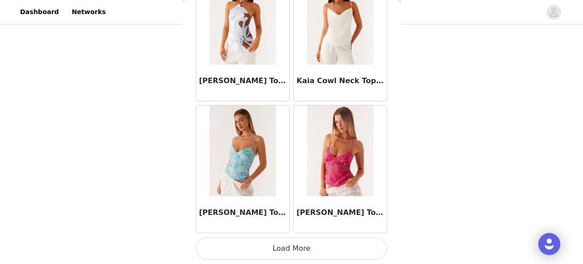
click at [319, 254] on button "Load More" at bounding box center [291, 249] width 191 height 22
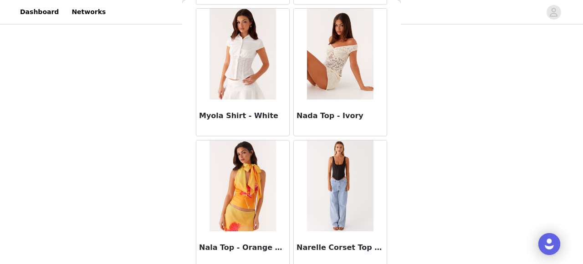
scroll to position [5089, 0]
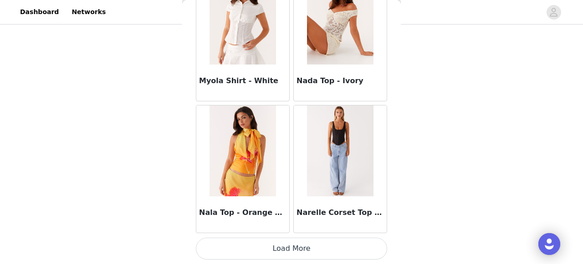
click at [313, 247] on button "Load More" at bounding box center [291, 249] width 191 height 22
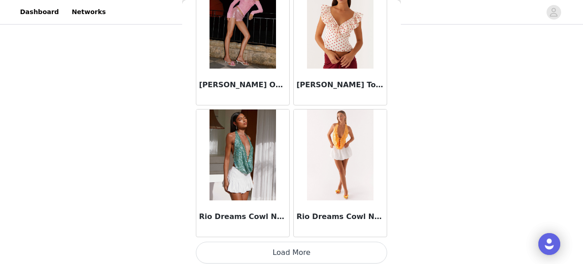
scroll to position [6409, 0]
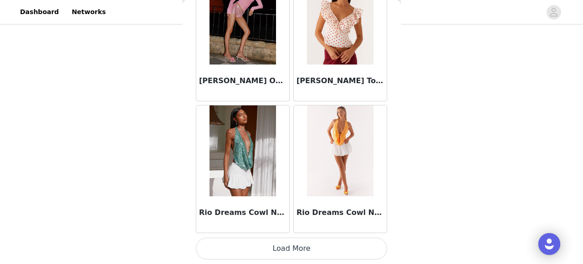
click at [309, 251] on button "Load More" at bounding box center [291, 249] width 191 height 22
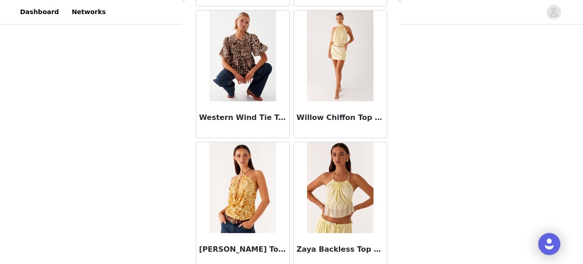
scroll to position [7729, 0]
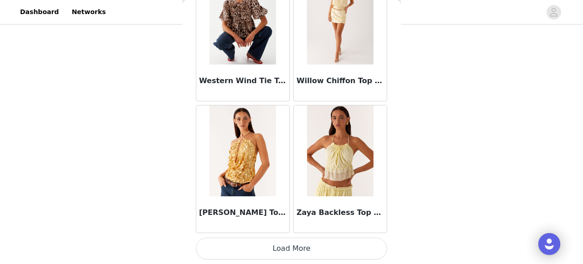
click at [317, 248] on button "Load More" at bounding box center [291, 249] width 191 height 22
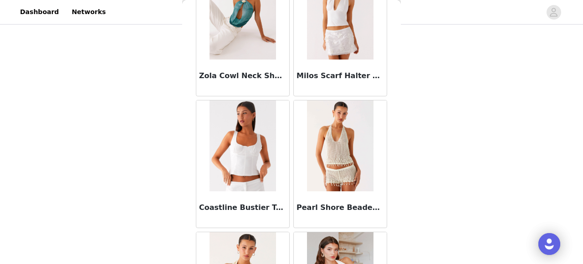
scroll to position [7995, 0]
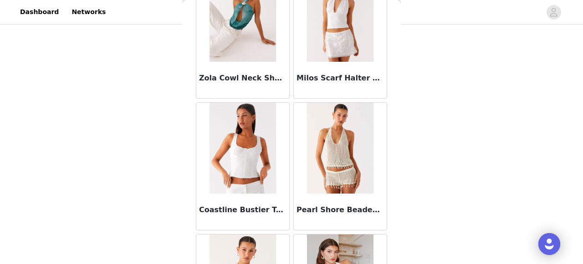
click at [252, 142] on img at bounding box center [242, 148] width 66 height 91
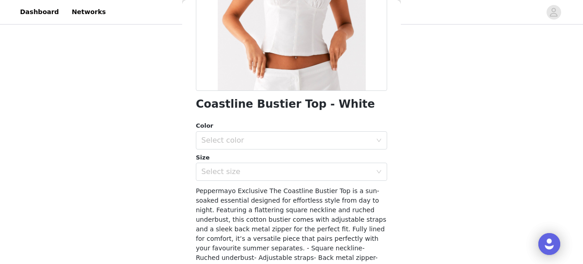
scroll to position [161, 0]
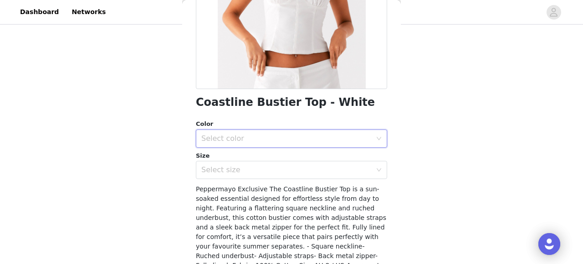
click at [295, 146] on div "Select color" at bounding box center [288, 138] width 174 height 17
click at [284, 157] on li "White" at bounding box center [291, 159] width 191 height 15
click at [284, 171] on div "Select size" at bounding box center [286, 170] width 170 height 9
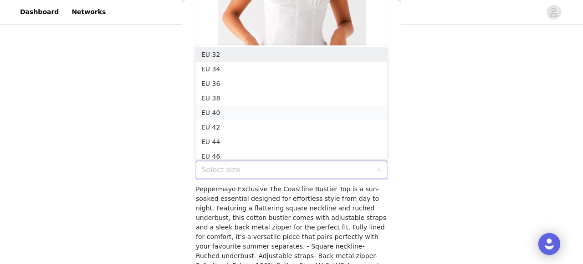
scroll to position [5, 0]
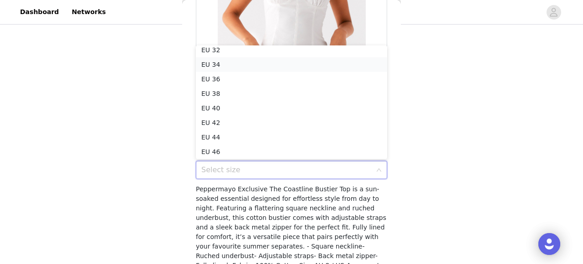
click at [269, 64] on li "EU 34" at bounding box center [291, 64] width 191 height 15
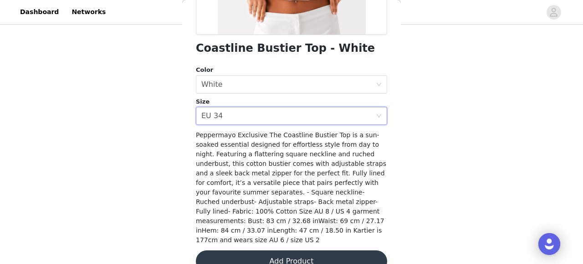
scroll to position [225, 0]
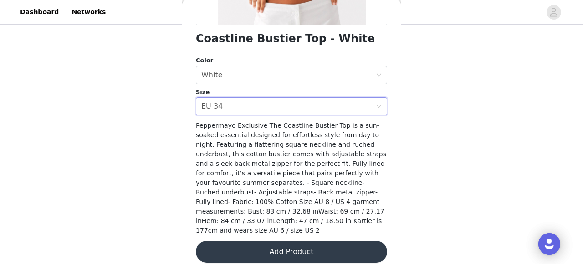
click at [291, 241] on button "Add Product" at bounding box center [291, 252] width 191 height 22
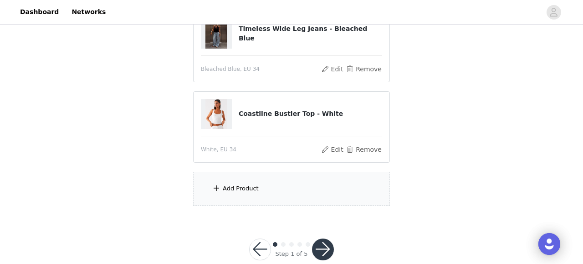
scroll to position [175, 0]
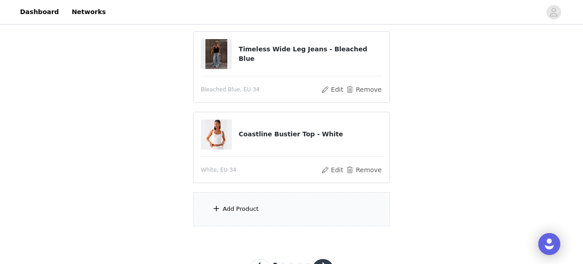
click at [276, 207] on div "Add Product" at bounding box center [291, 210] width 197 height 34
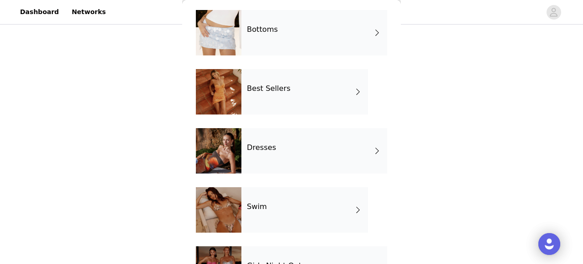
scroll to position [101, 0]
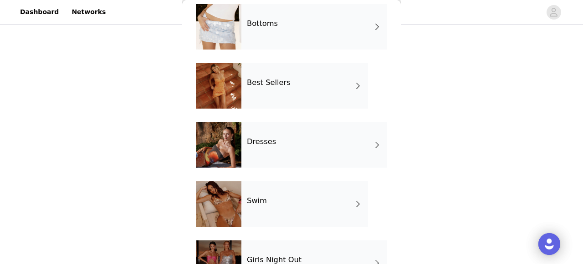
click at [290, 103] on div "Best Sellers" at bounding box center [304, 86] width 127 height 46
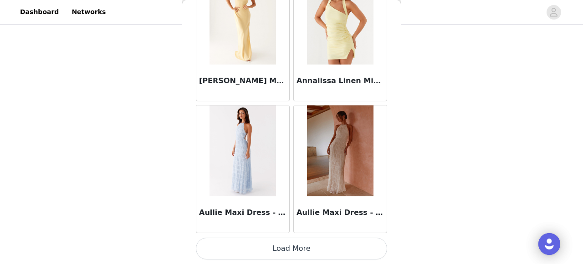
scroll to position [213, 0]
click at [300, 250] on button "Load More" at bounding box center [291, 249] width 191 height 22
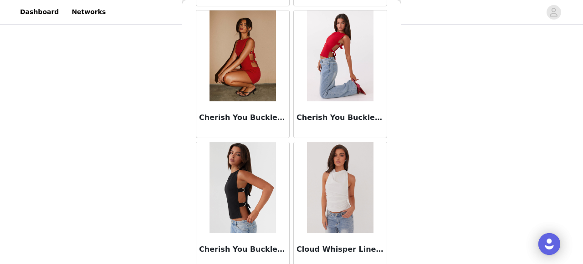
scroll to position [2448, 0]
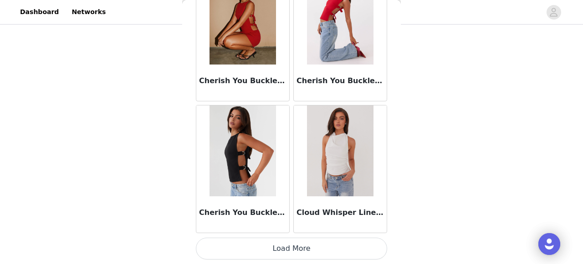
click at [305, 244] on button "Load More" at bounding box center [291, 249] width 191 height 22
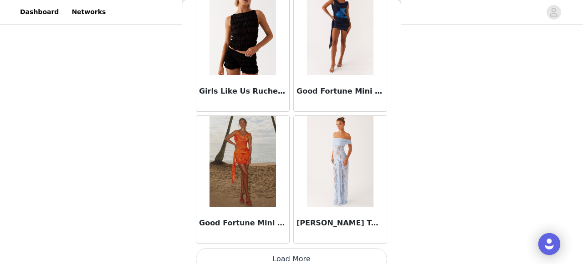
scroll to position [3769, 0]
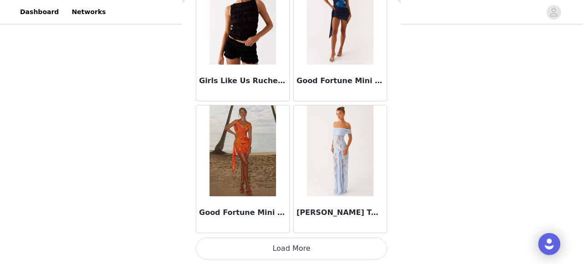
click at [307, 245] on button "Load More" at bounding box center [291, 249] width 191 height 22
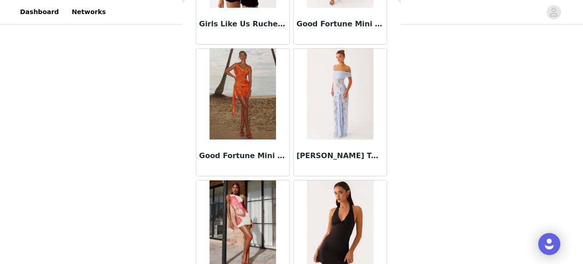
scroll to position [3824, 0]
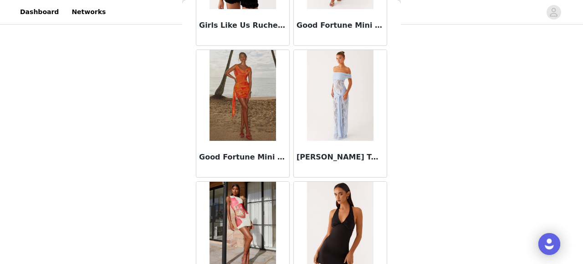
click at [345, 134] on img at bounding box center [340, 95] width 66 height 91
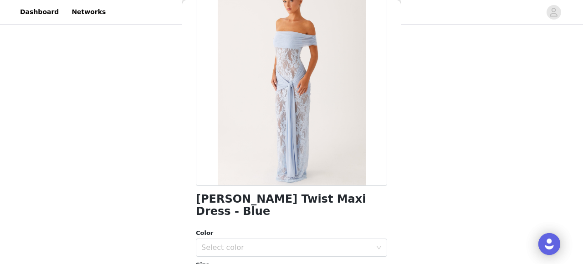
scroll to position [65, 0]
click at [258, 243] on div "Select color" at bounding box center [286, 247] width 170 height 9
click at [259, 251] on li "Blue" at bounding box center [291, 255] width 191 height 15
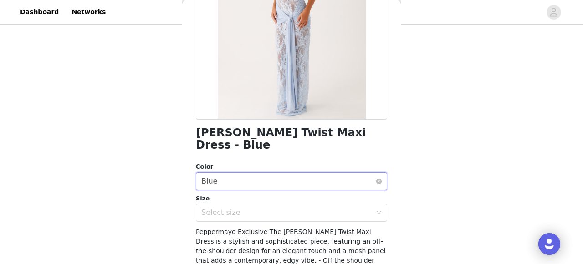
scroll to position [132, 0]
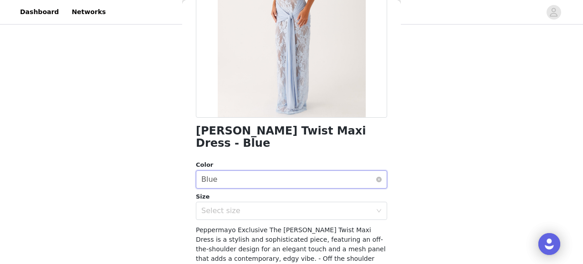
click at [259, 171] on div "Select color Blue" at bounding box center [288, 179] width 174 height 17
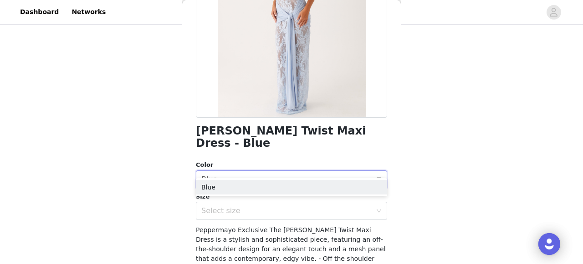
click at [260, 171] on div "Select color Blue" at bounding box center [288, 179] width 174 height 17
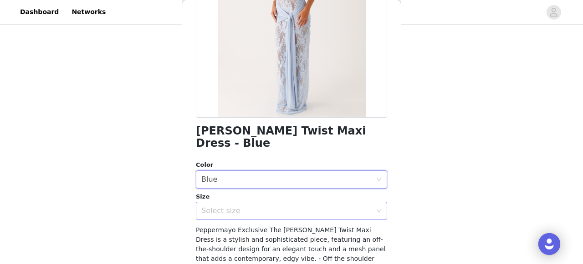
click at [257, 207] on div "Select size" at bounding box center [286, 211] width 170 height 9
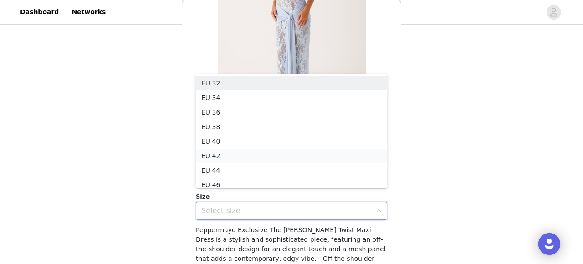
scroll to position [5, 0]
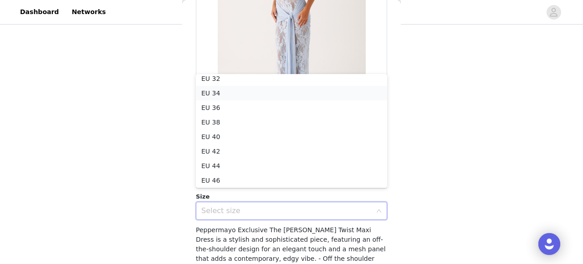
click at [254, 93] on li "EU 34" at bounding box center [291, 93] width 191 height 15
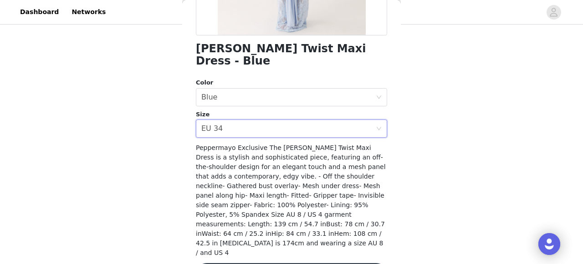
scroll to position [215, 0]
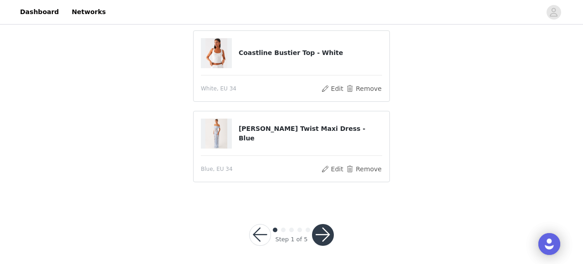
scroll to position [235, 0]
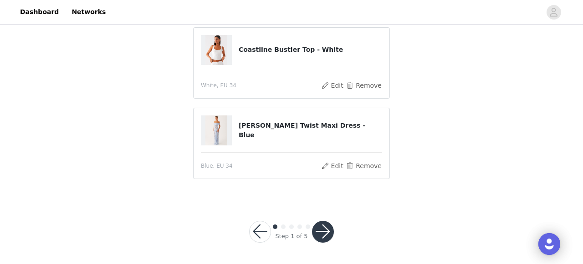
click at [325, 233] on button "button" at bounding box center [323, 232] width 22 height 22
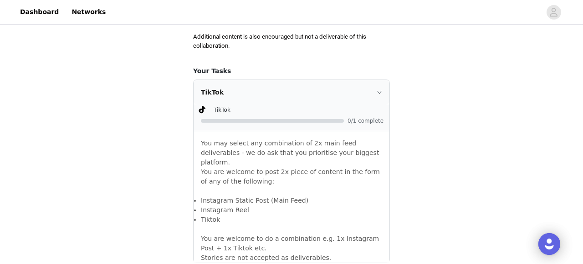
scroll to position [538, 0]
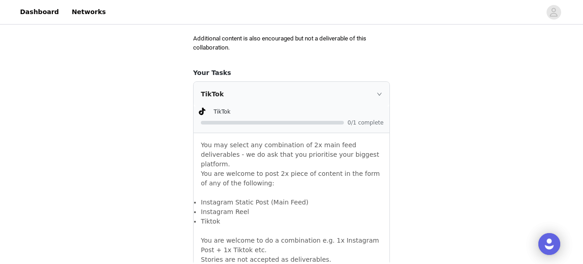
click at [357, 96] on div "TikTok" at bounding box center [291, 94] width 196 height 25
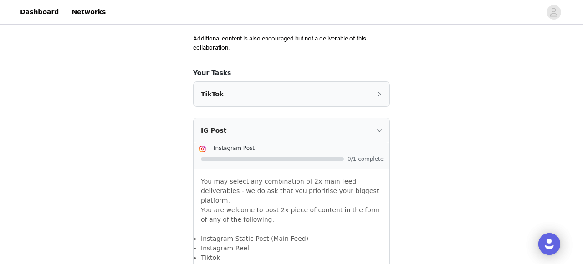
click at [357, 96] on div "TikTok" at bounding box center [291, 94] width 196 height 25
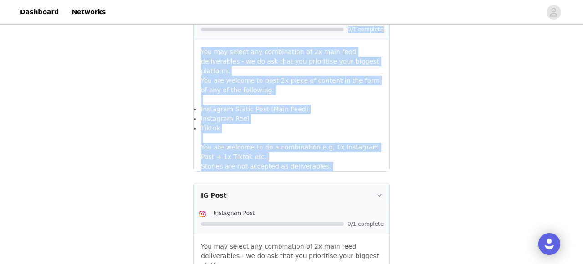
scroll to position [741, 0]
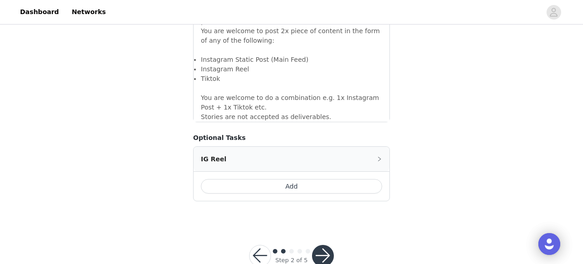
scroll to position [882, 0]
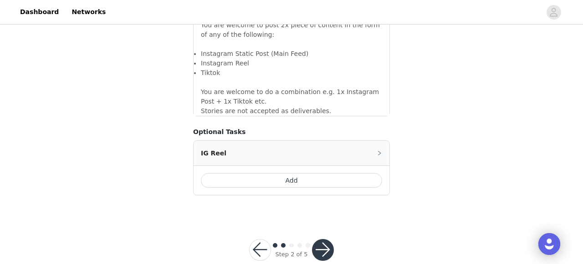
click at [320, 239] on button "button" at bounding box center [323, 250] width 22 height 22
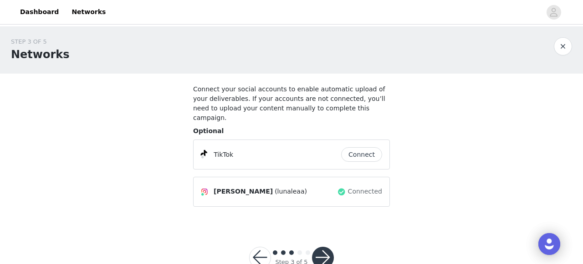
scroll to position [16, 0]
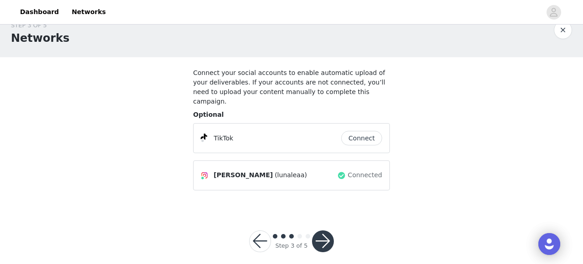
click at [364, 131] on button "Connect" at bounding box center [361, 138] width 41 height 15
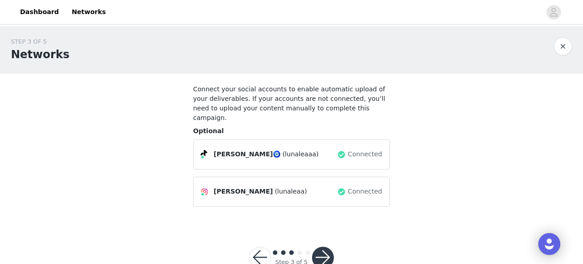
click at [322, 247] on button "button" at bounding box center [323, 258] width 22 height 22
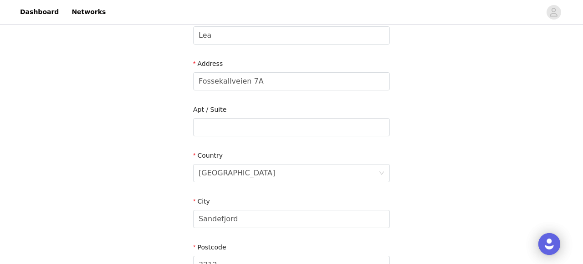
scroll to position [183, 0]
drag, startPoint x: 268, startPoint y: 80, endPoint x: 192, endPoint y: 77, distance: 75.6
click at [192, 77] on section "Please ensure you are putting your Suburb in the City section or this proposal …" at bounding box center [291, 118] width 218 height 455
type input "[STREET_ADDRESS]"
click at [463, 97] on div "STEP 4 OF 5 Shipping Information Please ensure you are putting your Suburb in t…" at bounding box center [291, 94] width 583 height 502
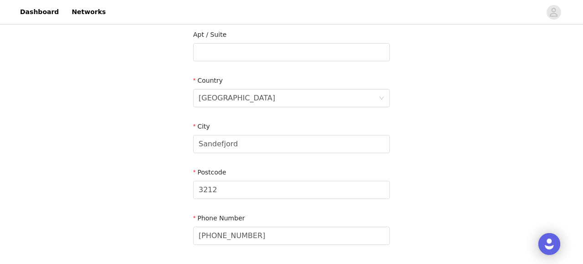
scroll to position [236, 0]
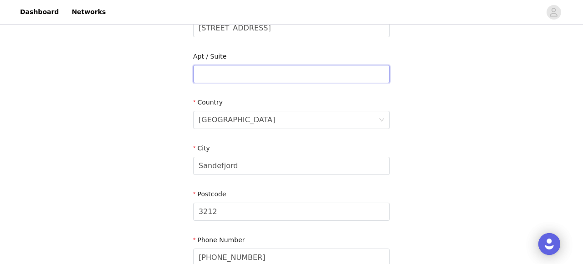
click at [256, 74] on input "text" at bounding box center [291, 74] width 197 height 18
type input "apt"
click at [394, 102] on section "Please ensure you are putting your Suburb in the City section or this proposal …" at bounding box center [291, 65] width 218 height 455
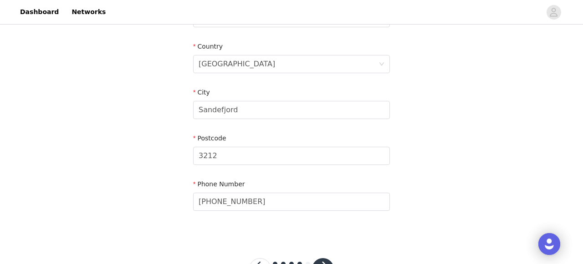
scroll to position [294, 0]
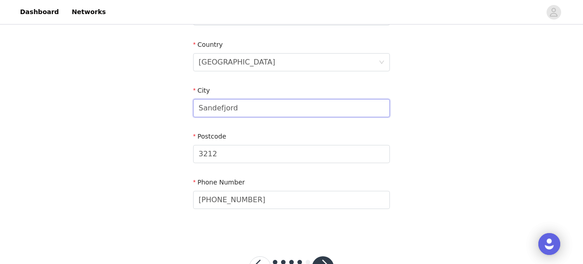
click at [266, 108] on input "Sandefjord" at bounding box center [291, 108] width 197 height 18
type input "S"
type input "[GEOGRAPHIC_DATA]"
click at [228, 155] on input "3212" at bounding box center [291, 154] width 197 height 18
type input "3"
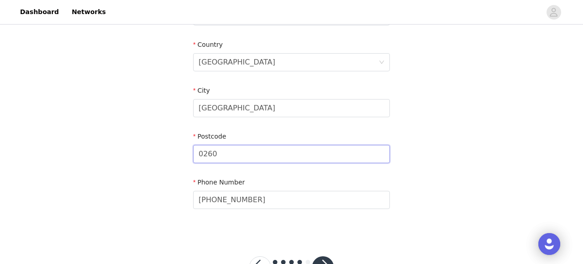
type input "0260"
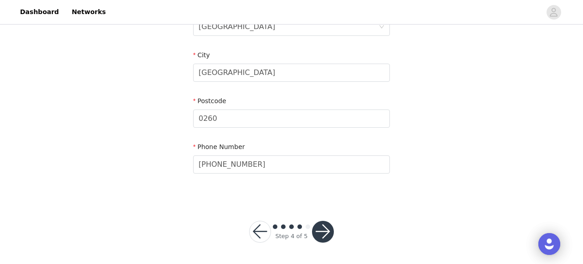
click at [321, 228] on button "button" at bounding box center [323, 232] width 22 height 22
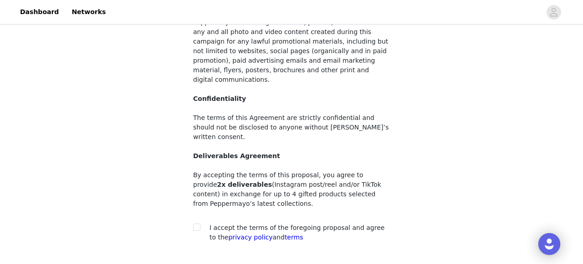
scroll to position [156, 0]
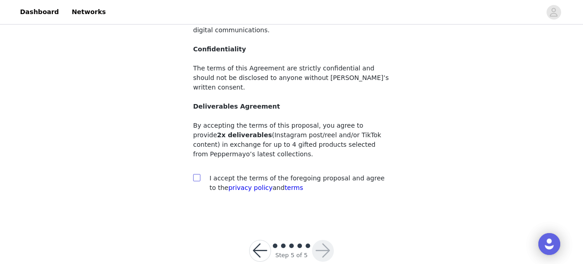
drag, startPoint x: 198, startPoint y: 160, endPoint x: 203, endPoint y: 163, distance: 6.1
click at [198, 174] on input "checkbox" at bounding box center [196, 177] width 6 height 6
checkbox input "true"
click at [325, 240] on button "button" at bounding box center [323, 251] width 22 height 22
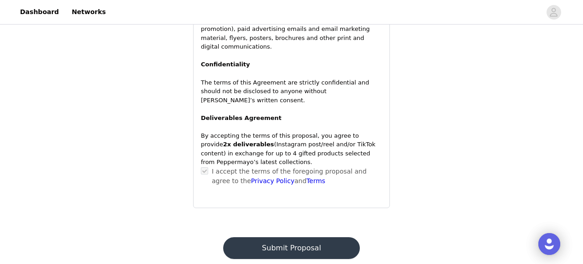
scroll to position [785, 0]
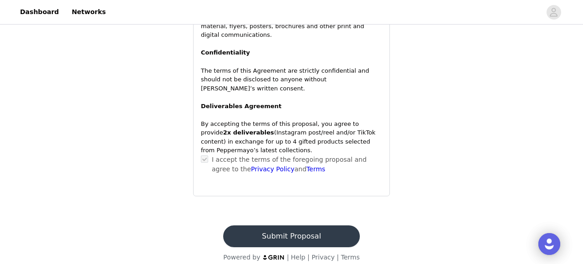
click at [281, 226] on button "Submit Proposal" at bounding box center [291, 237] width 136 height 22
